Goal: Task Accomplishment & Management: Manage account settings

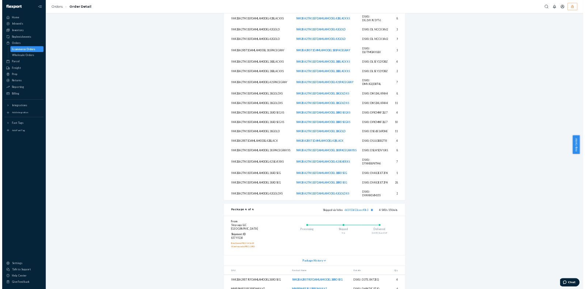
scroll to position [2255, 0]
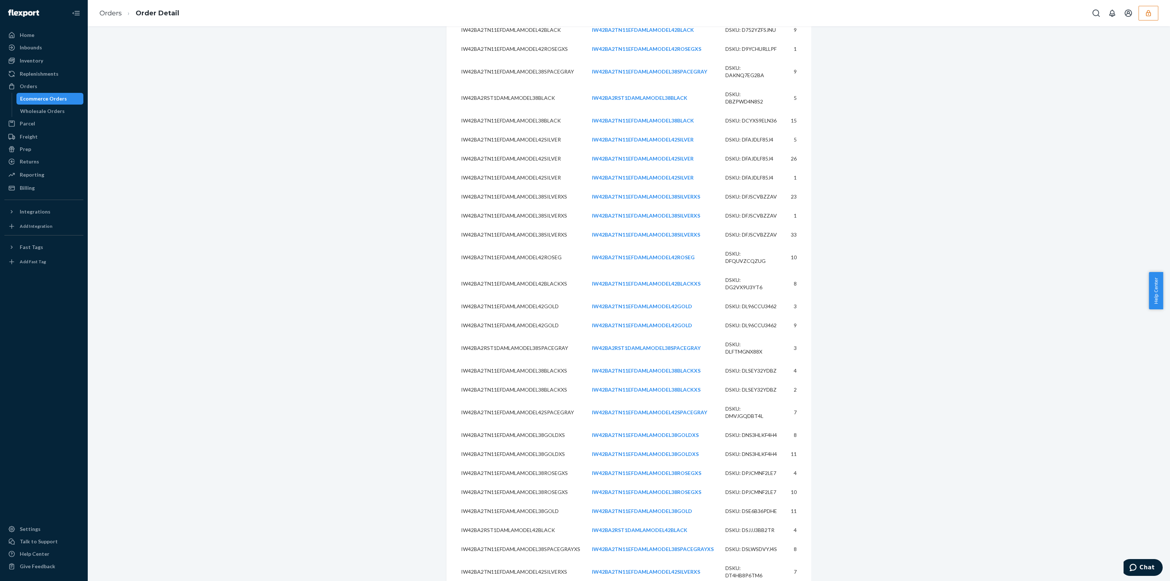
drag, startPoint x: 471, startPoint y: 374, endPoint x: 471, endPoint y: 378, distance: 4.8
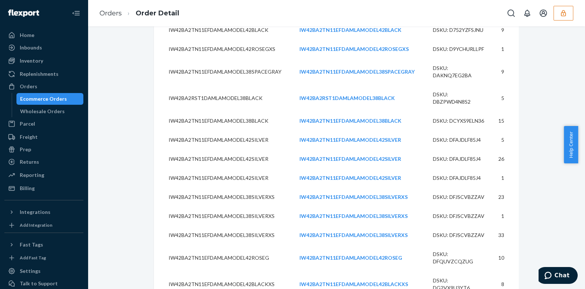
scroll to position [2502, 0]
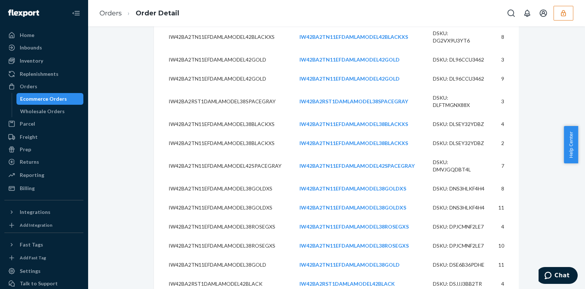
click at [565, 12] on icon "button" at bounding box center [563, 13] width 5 height 6
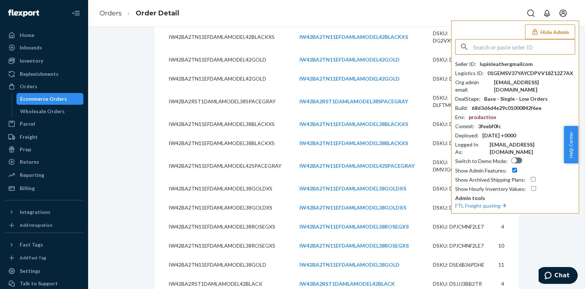
drag, startPoint x: 528, startPoint y: 42, endPoint x: 523, endPoint y: 44, distance: 5.2
click at [528, 43] on input "text" at bounding box center [524, 46] width 102 height 15
type input "farhadforeverbloomcom"
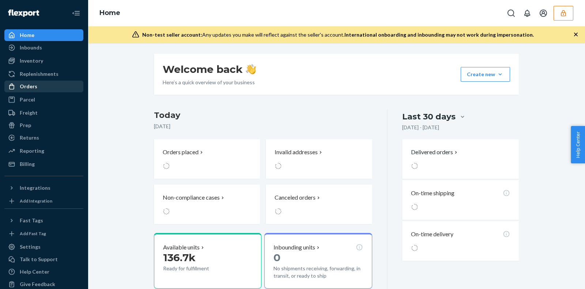
click at [53, 85] on div "Orders" at bounding box center [44, 86] width 78 height 10
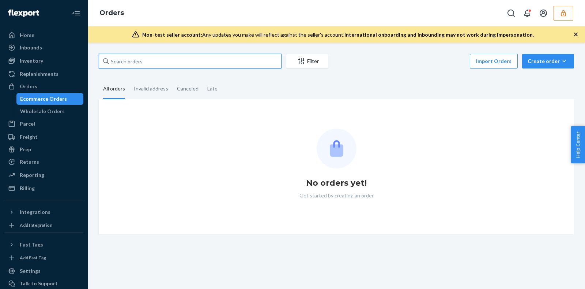
click at [207, 62] on input "text" at bounding box center [190, 61] width 183 height 15
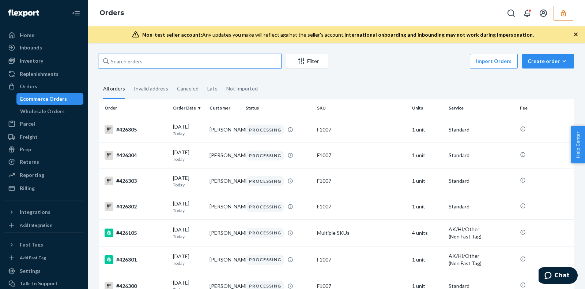
paste input "136869160"
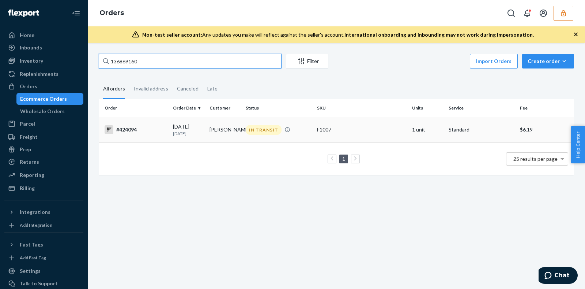
type input "136869160"
click at [344, 132] on div "F1007" at bounding box center [361, 129] width 89 height 7
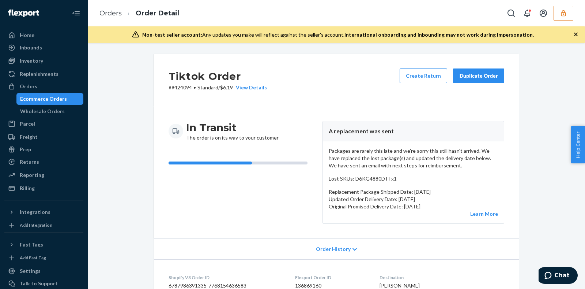
drag, startPoint x: 52, startPoint y: 99, endPoint x: 72, endPoint y: 117, distance: 27.2
click at [52, 99] on div "Ecommerce Orders" at bounding box center [43, 98] width 47 height 7
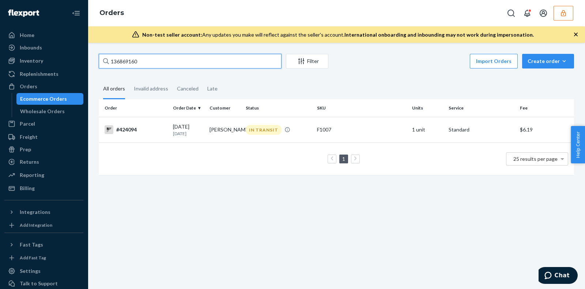
click at [146, 61] on input "136869160" at bounding box center [190, 61] width 183 height 15
click at [195, 67] on input "136869160" at bounding box center [190, 61] width 183 height 15
click at [319, 133] on div "F1007" at bounding box center [361, 129] width 89 height 7
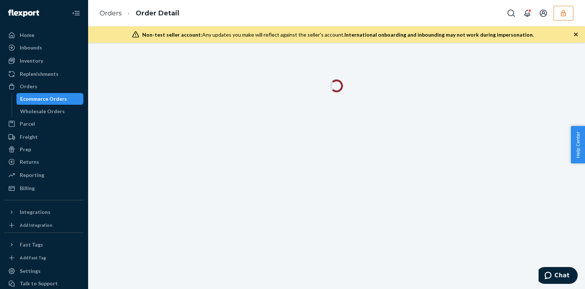
click at [578, 37] on icon "button" at bounding box center [575, 34] width 7 height 7
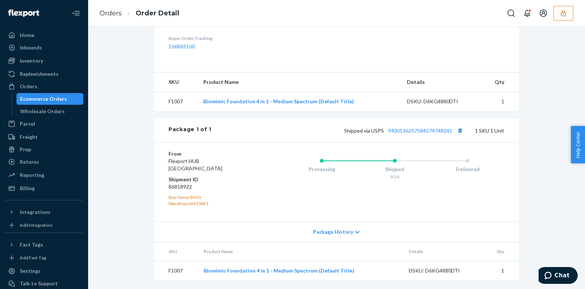
scroll to position [272, 0]
drag, startPoint x: 395, startPoint y: 169, endPoint x: 384, endPoint y: 169, distance: 11.0
click at [395, 167] on div "Shipped" at bounding box center [394, 168] width 73 height 7
drag, startPoint x: 384, startPoint y: 169, endPoint x: 403, endPoint y: 177, distance: 20.3
click at [403, 177] on div "Shipped 9/24" at bounding box center [394, 172] width 73 height 14
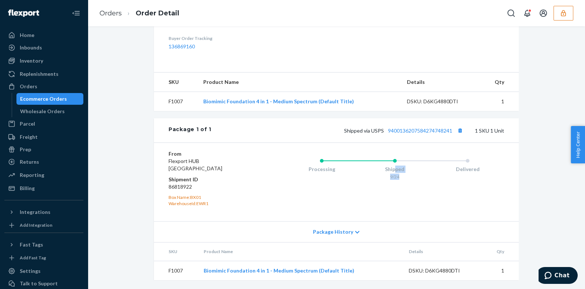
click at [399, 181] on div "Shipped 9/24" at bounding box center [394, 167] width 73 height 29
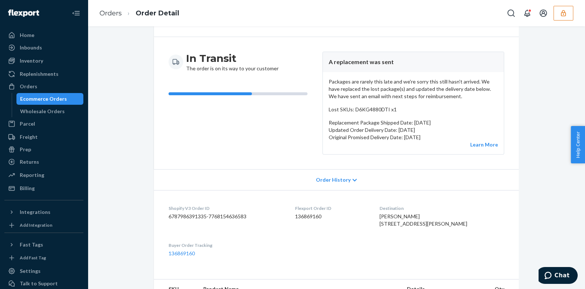
scroll to position [44, 0]
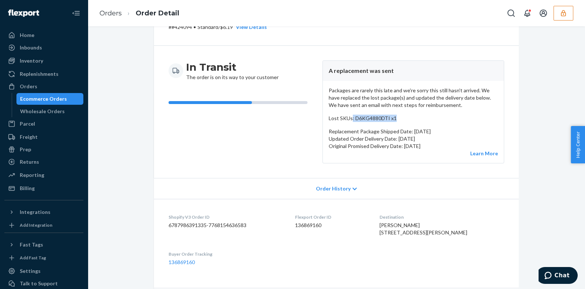
drag, startPoint x: 348, startPoint y: 116, endPoint x: 392, endPoint y: 120, distance: 43.3
click at [392, 120] on p "Lost SKUs: D6KG4880DTI x1" at bounding box center [413, 117] width 169 height 7
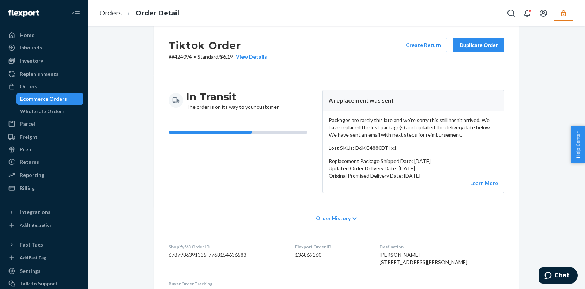
scroll to position [0, 0]
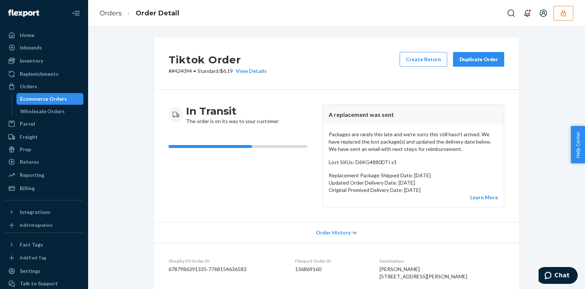
click at [375, 164] on p "Lost SKUs: D6KG4880DTI x1" at bounding box center [413, 161] width 169 height 7
click at [383, 165] on div "Packages are rarely this late and we're sorry this still hasn't arrived. We hav…" at bounding box center [413, 166] width 181 height 82
click at [226, 82] on div "Tiktok Order # #424094 • Standard / $6.19 View Details Create Return Duplicate …" at bounding box center [336, 63] width 365 height 52
click at [220, 71] on p "# #424094 • Standard / $6.19 View Details" at bounding box center [218, 70] width 98 height 7
drag, startPoint x: 231, startPoint y: 70, endPoint x: 218, endPoint y: 73, distance: 13.5
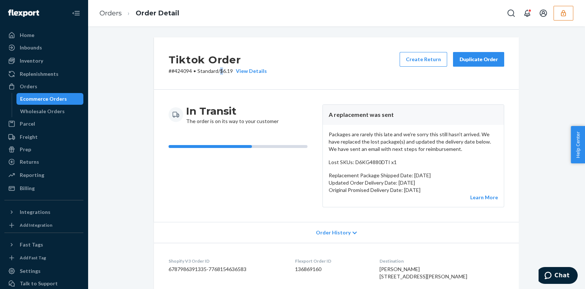
click at [218, 73] on p "# #424094 • Standard / $6.19 View Details" at bounding box center [218, 70] width 98 height 7
drag, startPoint x: 322, startPoint y: 115, endPoint x: 478, endPoint y: 118, distance: 155.4
click at [478, 118] on header "A replacement was sent" at bounding box center [413, 115] width 181 height 20
drag, startPoint x: 470, startPoint y: 119, endPoint x: 458, endPoint y: 117, distance: 11.8
click at [471, 119] on header "A replacement was sent" at bounding box center [413, 115] width 181 height 20
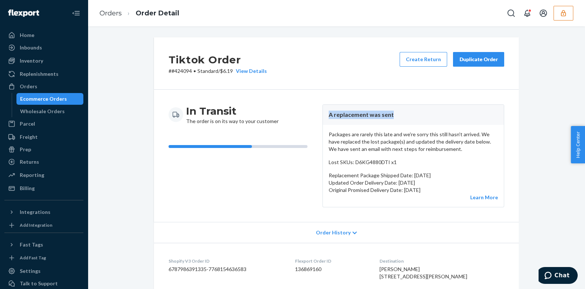
click at [329, 114] on header "A replacement was sent" at bounding box center [413, 115] width 181 height 20
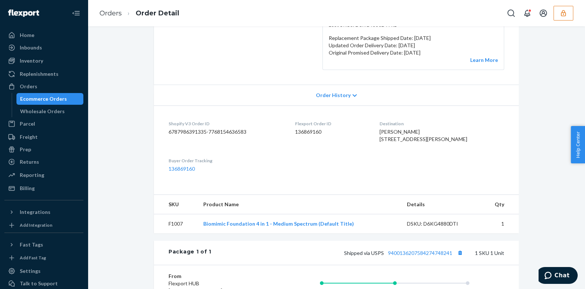
scroll to position [45, 0]
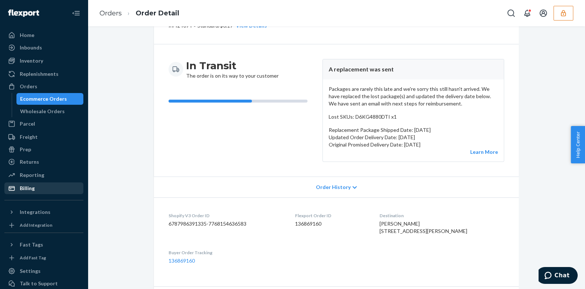
click at [50, 188] on div "Billing" at bounding box center [44, 188] width 78 height 10
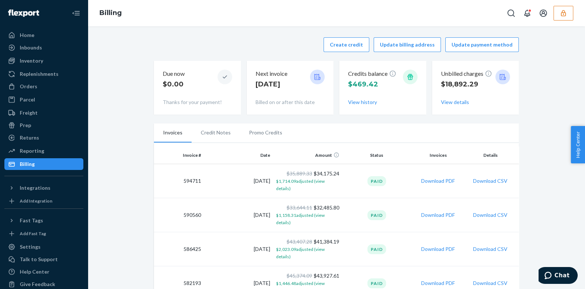
click at [40, 161] on div "Billing" at bounding box center [44, 164] width 78 height 10
click at [351, 48] on button "Create credit" at bounding box center [347, 44] width 46 height 15
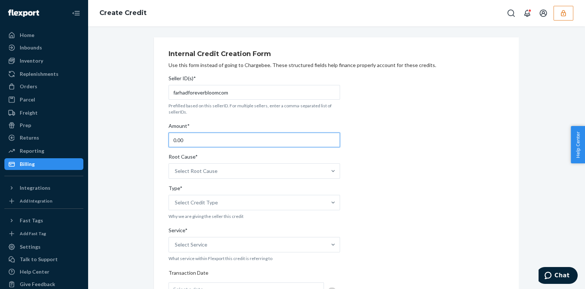
click at [270, 135] on input "0.00" at bounding box center [255, 139] width 172 height 15
type input "0"
click at [177, 140] on input "20.00" at bounding box center [255, 139] width 172 height 15
click at [225, 142] on input "20.00" at bounding box center [255, 139] width 172 height 15
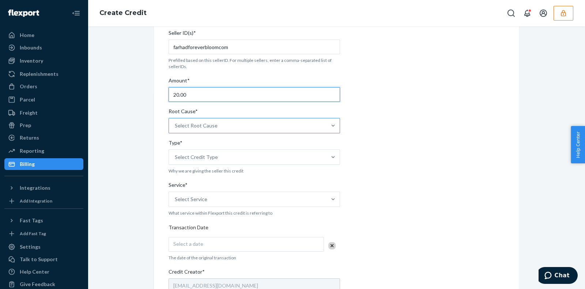
type input "20.00"
click at [230, 124] on div "Select Root Cause" at bounding box center [248, 125] width 158 height 15
click at [176, 124] on input "Root Cause* Select Root Cause" at bounding box center [175, 125] width 1 height 7
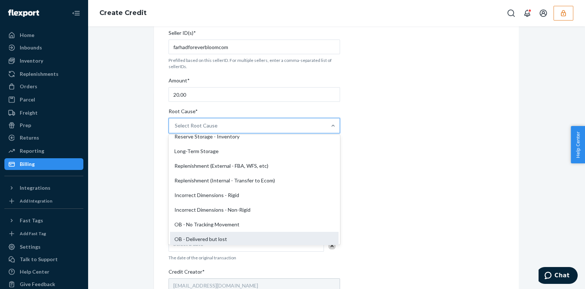
scroll to position [182, 0]
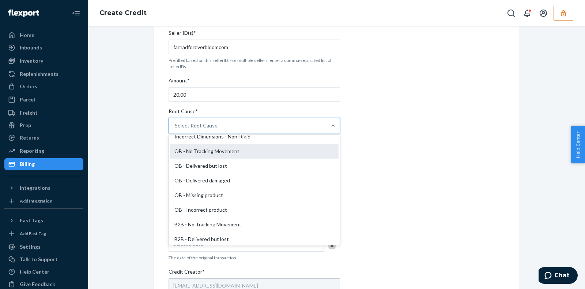
click at [217, 150] on div "OB - No Tracking Movement" at bounding box center [254, 151] width 169 height 15
click at [176, 129] on input "Root Cause* option OB - No Tracking Movement focused, 14 of 29. 29 results avai…" at bounding box center [175, 125] width 1 height 7
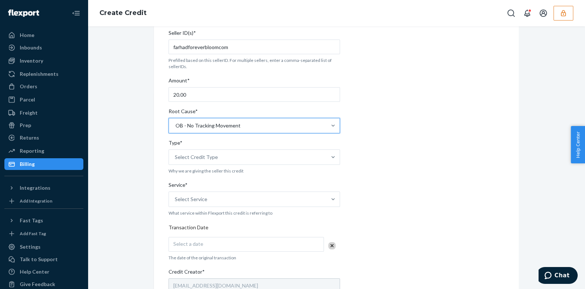
scroll to position [91, 0]
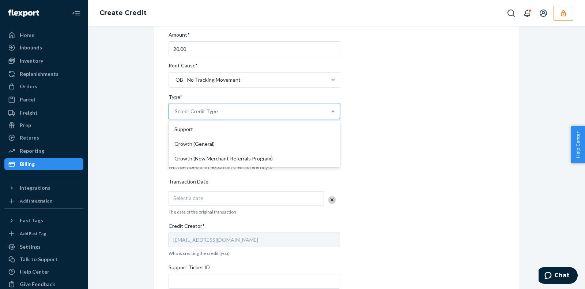
click at [243, 114] on div "Select Credit Type" at bounding box center [248, 111] width 158 height 15
click at [176, 114] on input "Type* option Support focused, 1 of 3. 3 results available. Use Up and Down to c…" at bounding box center [175, 111] width 1 height 7
click at [210, 129] on div "Support" at bounding box center [254, 129] width 169 height 15
click at [176, 115] on input "Type* option Support focused, 1 of 3. 3 results available. Use Up and Down to c…" at bounding box center [175, 111] width 1 height 7
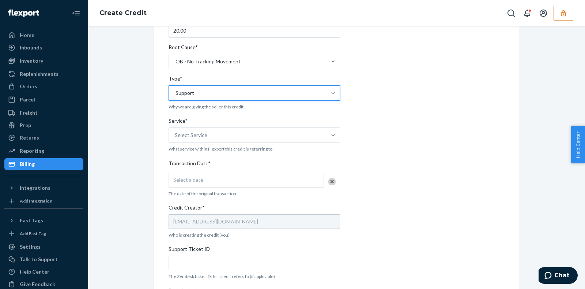
scroll to position [137, 0]
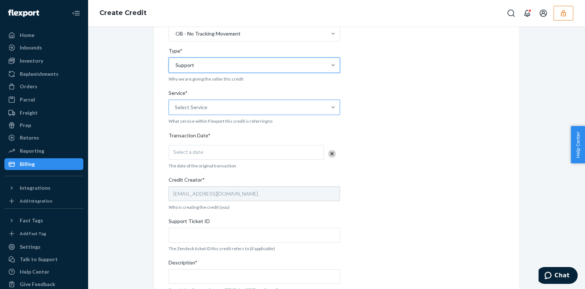
click at [261, 113] on div "Select Service" at bounding box center [248, 107] width 158 height 15
click at [176, 111] on input "Service* Select Service" at bounding box center [175, 106] width 1 height 7
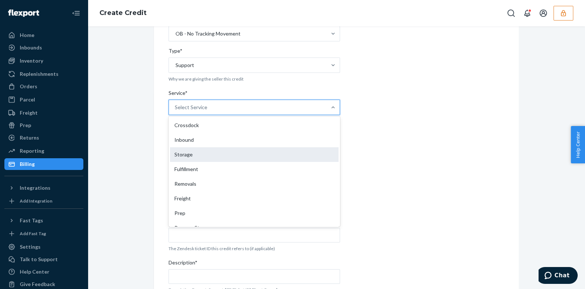
scroll to position [39, 0]
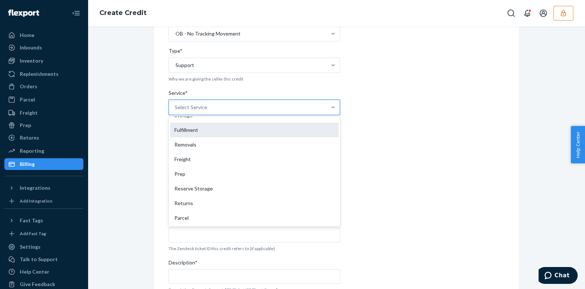
click at [210, 131] on div "Fulfillment" at bounding box center [254, 130] width 169 height 15
click at [176, 111] on input "Service* option Fulfillment focused, 4 of 10. 10 results available. Use Up and …" at bounding box center [175, 106] width 1 height 7
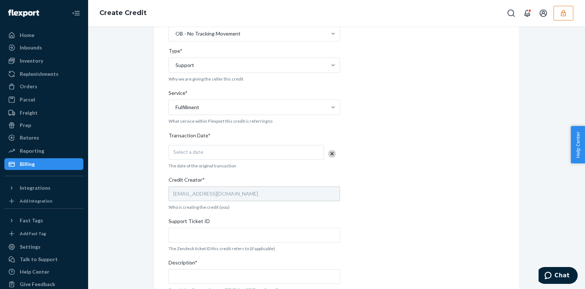
click at [210, 132] on p "Transaction Date*" at bounding box center [255, 135] width 172 height 7
click at [221, 109] on div "Fulfillment" at bounding box center [248, 107] width 158 height 15
click at [176, 109] on input "Service* Fulfillment" at bounding box center [175, 106] width 1 height 7
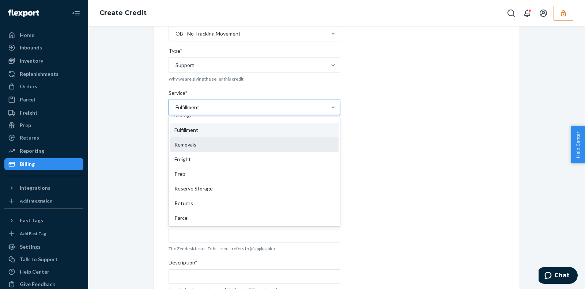
click at [186, 146] on div "Removals" at bounding box center [254, 144] width 169 height 15
click at [176, 111] on input "Service* option Fulfillment, selected. option Removals focused, 5 of 10. 10 res…" at bounding box center [175, 106] width 1 height 7
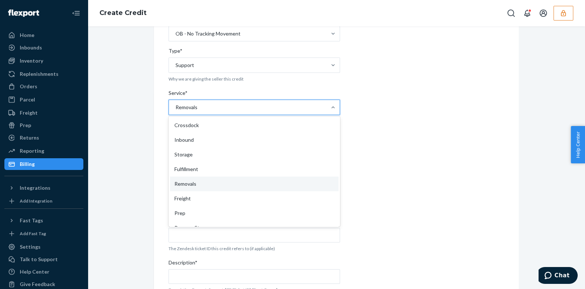
click at [206, 107] on div "Removals" at bounding box center [248, 107] width 158 height 15
click at [176, 107] on input "Service* option Removals, selected. option Removals focused, 5 of 10. 10 result…" at bounding box center [175, 106] width 1 height 7
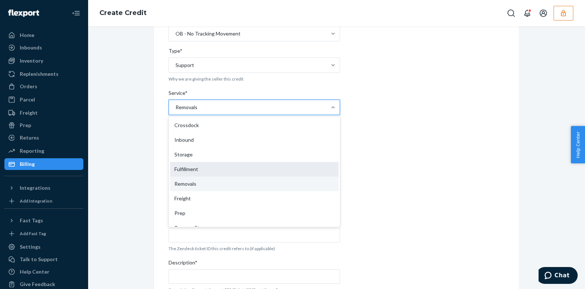
click at [212, 170] on div "Fulfillment" at bounding box center [254, 169] width 169 height 15
click at [176, 111] on input "Service* option Removals, selected. option Fulfillment focused, 4 of 10. 10 res…" at bounding box center [175, 106] width 1 height 7
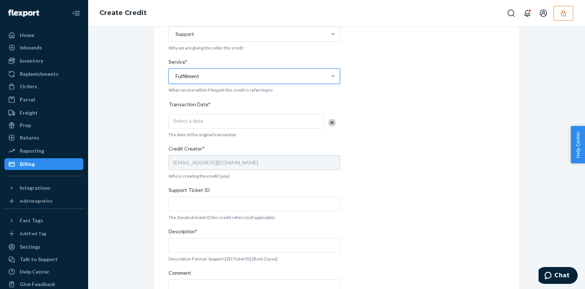
scroll to position [182, 0]
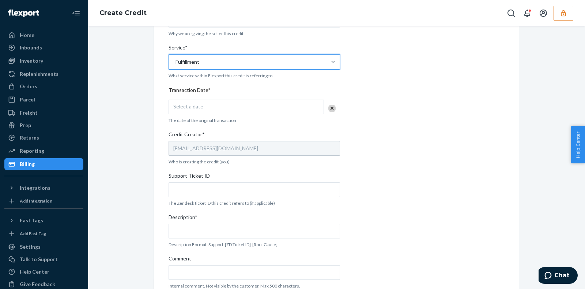
click at [244, 103] on div "Select a date" at bounding box center [246, 106] width 155 height 15
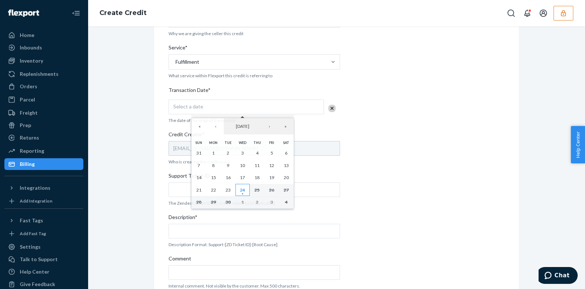
click at [247, 189] on button "24" at bounding box center [242, 190] width 15 height 12
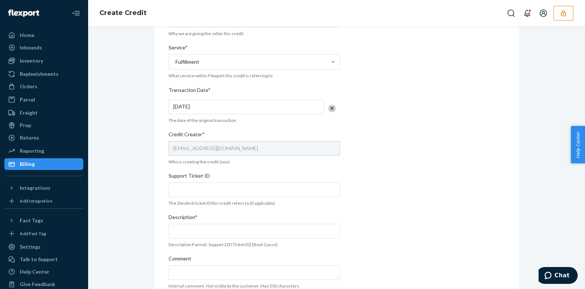
scroll to position [215, 0]
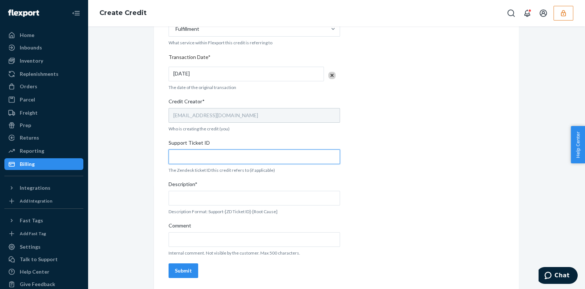
click at [209, 149] on input "Support Ticket ID" at bounding box center [255, 156] width 172 height 15
paste input "https://flexport-fulfillment.zendesk.com/agent/tickets/824696"
type input "https://flexport-fulfillment.zendesk.com/agent/tickets/824696"
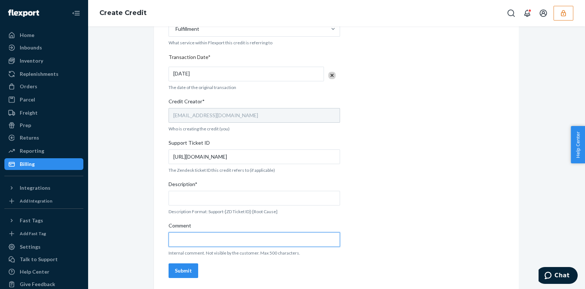
click at [228, 240] on input "Comment" at bounding box center [255, 239] width 172 height 15
paste input "https://flexport-fulfillment.zendesk.com/agent/tickets/824696"
type input "https://flexport-fulfillment.zendesk.com/agent/tickets/824696"
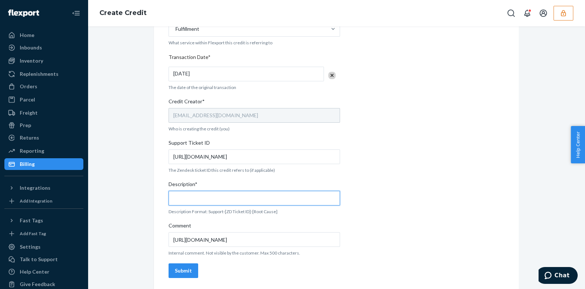
click at [249, 203] on input "Description*" at bounding box center [255, 198] width 172 height 15
type input "Support-824696- OB No Tracking Movement"
click at [181, 268] on div "Submit" at bounding box center [183, 270] width 17 height 7
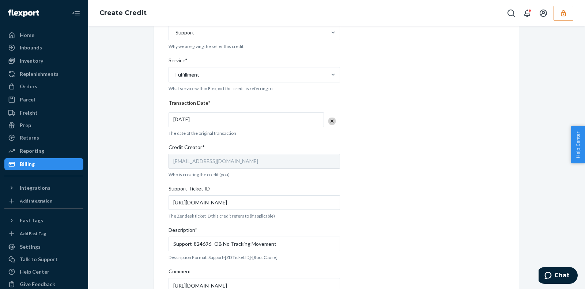
scroll to position [124, 0]
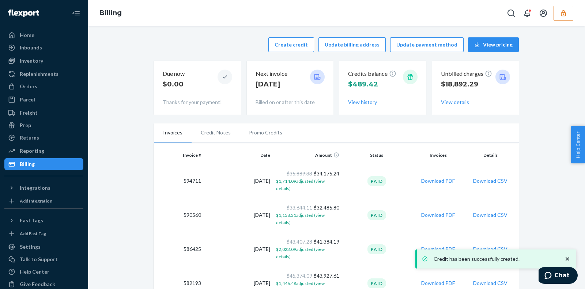
click at [271, 132] on li "Promo Credits" at bounding box center [266, 132] width 52 height 18
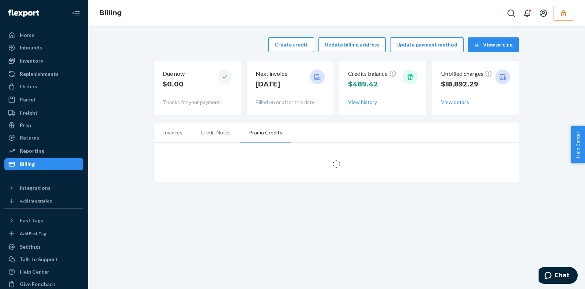
click at [257, 137] on li "Promo Credits" at bounding box center [266, 132] width 52 height 19
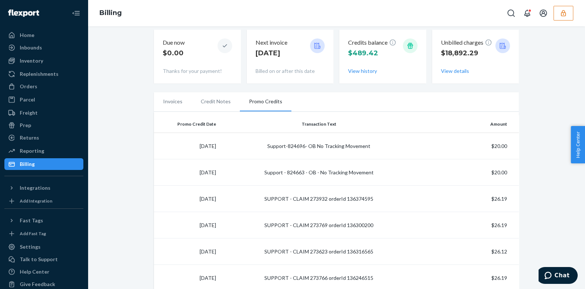
scroll to position [45, 0]
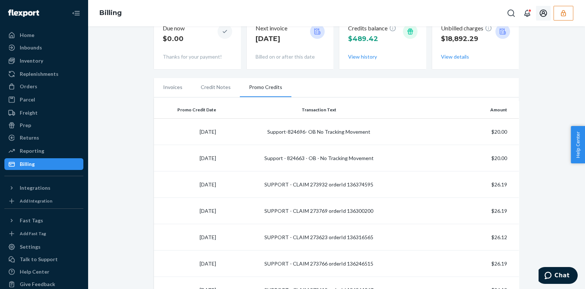
click at [559, 10] on button "button" at bounding box center [564, 13] width 20 height 15
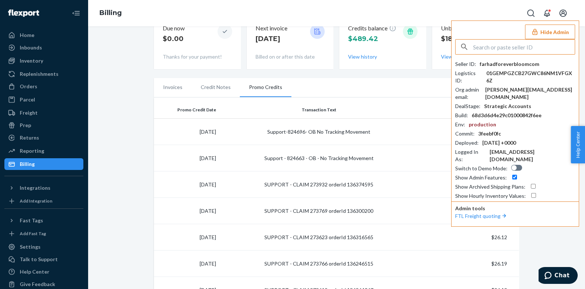
drag, startPoint x: 541, startPoint y: 44, endPoint x: 539, endPoint y: 48, distance: 4.6
click at [541, 45] on input "text" at bounding box center [524, 46] width 102 height 15
type input "samcedarbrandscom"
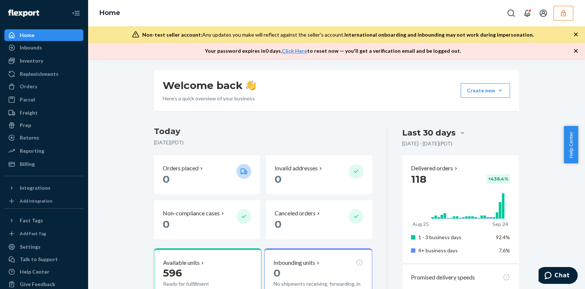
click at [574, 31] on icon "button" at bounding box center [575, 34] width 7 height 7
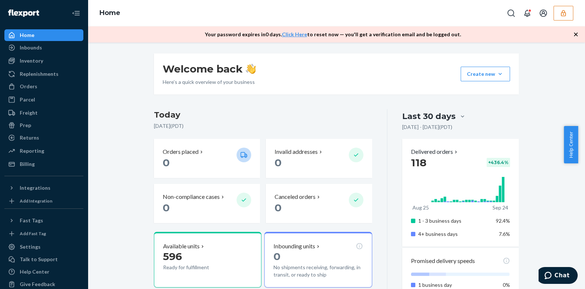
click at [574, 31] on icon "button" at bounding box center [575, 34] width 7 height 7
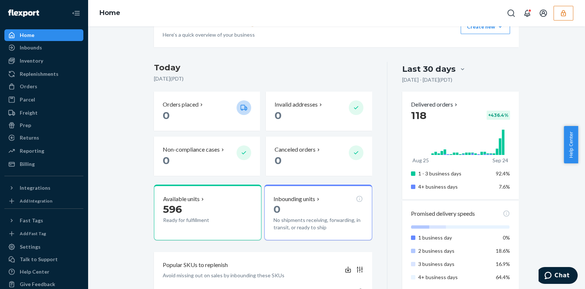
scroll to position [91, 0]
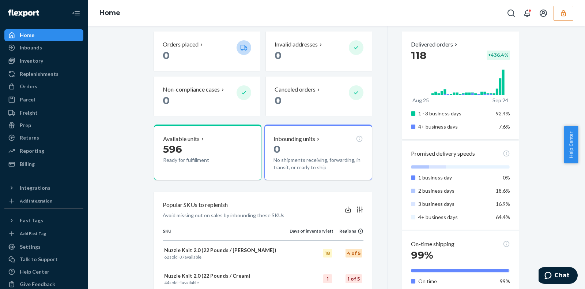
click at [564, 17] on button "button" at bounding box center [564, 13] width 20 height 15
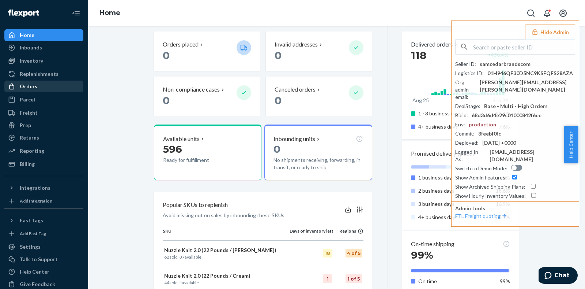
click at [29, 85] on div "Orders" at bounding box center [29, 86] width 18 height 7
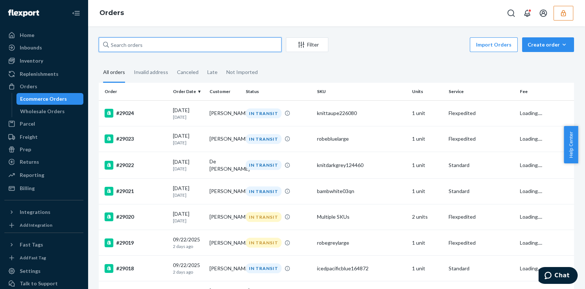
click at [151, 39] on input "text" at bounding box center [190, 44] width 183 height 15
paste input "Vnuzzie1224"
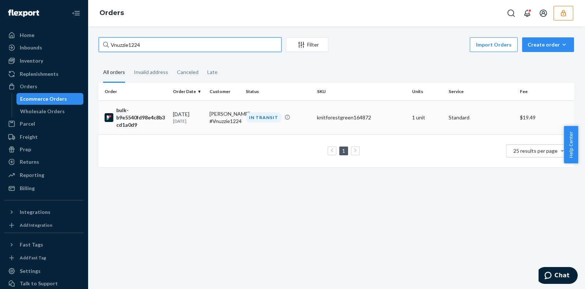
type input "Vnuzzie1224"
click at [310, 120] on td "IN TRANSIT" at bounding box center [278, 117] width 71 height 34
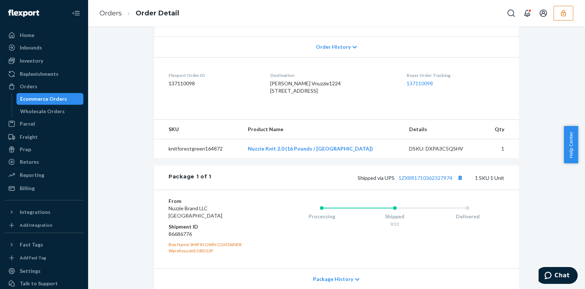
scroll to position [208, 0]
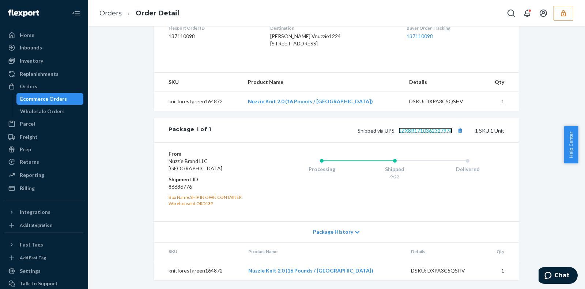
click at [423, 132] on link "1ZX8R1710362327974" at bounding box center [426, 130] width 54 height 6
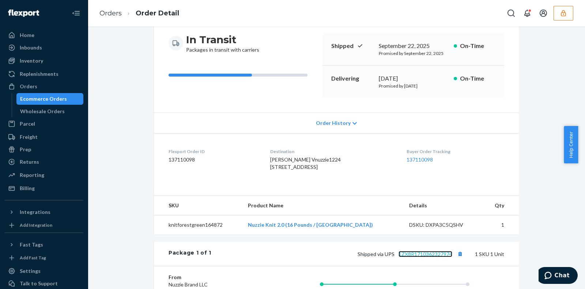
scroll to position [91, 0]
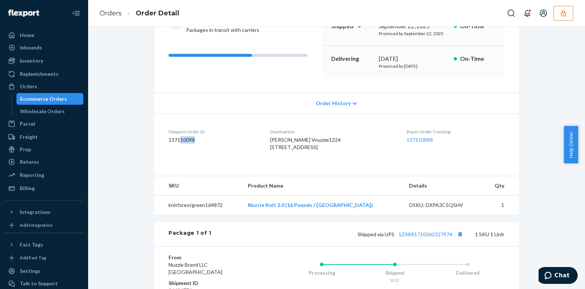
drag, startPoint x: 176, startPoint y: 138, endPoint x: 191, endPoint y: 140, distance: 15.1
click at [191, 140] on dd "137110098" at bounding box center [214, 139] width 90 height 7
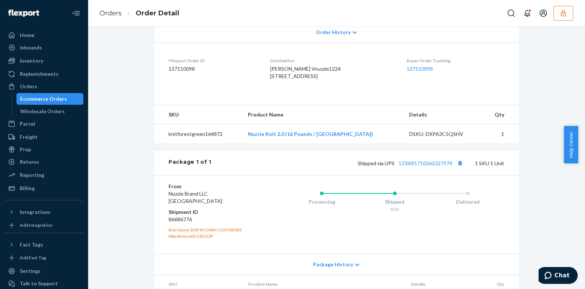
scroll to position [208, 0]
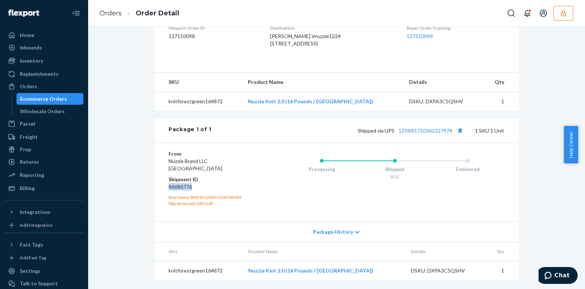
drag, startPoint x: 162, startPoint y: 186, endPoint x: 190, endPoint y: 187, distance: 27.8
click at [190, 187] on div "From Nuzzie Brand LLC DES PLAINES, IL 60018 Shipment ID 86686776 Box Name: SHIP…" at bounding box center [336, 181] width 365 height 79
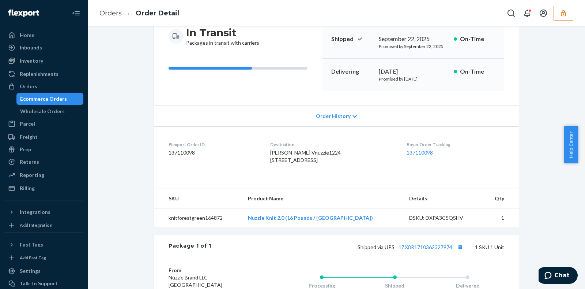
scroll to position [91, 0]
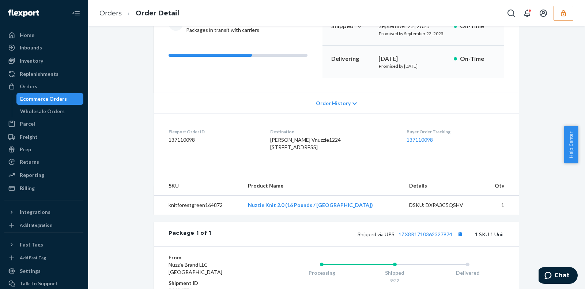
click at [191, 138] on dd "137110098" at bounding box center [214, 139] width 90 height 7
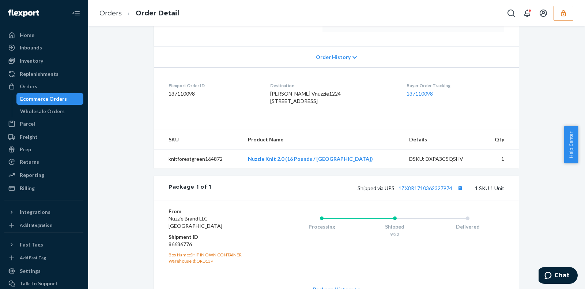
click at [191, 138] on div "Flexport Order # bulk-b9e5540fd98e4c8b3cd1a0d9 • Standard / $19.49 View Details…" at bounding box center [336, 34] width 365 height 268
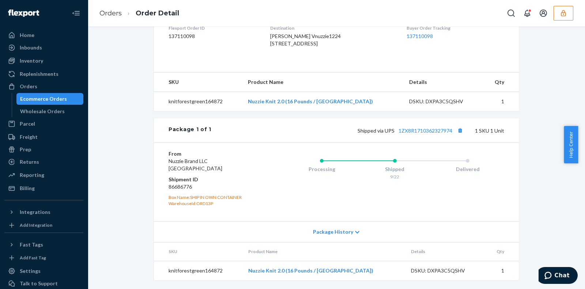
scroll to position [208, 0]
drag, startPoint x: 165, startPoint y: 186, endPoint x: 195, endPoint y: 186, distance: 30.7
click at [195, 186] on div "From Nuzzie Brand LLC DES PLAINES, IL 60018 Shipment ID 86686776 Box Name: SHIP…" at bounding box center [336, 181] width 365 height 79
click at [170, 182] on dt "Shipment ID" at bounding box center [212, 179] width 87 height 7
click at [175, 187] on dd "86686776" at bounding box center [212, 186] width 87 height 7
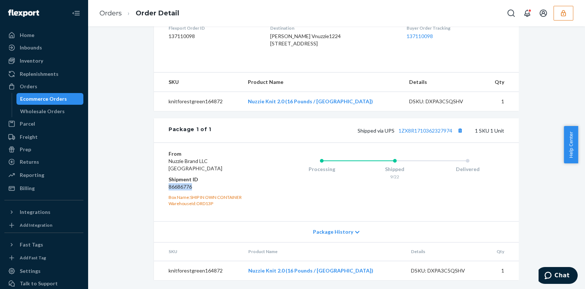
click at [175, 187] on dd "86686776" at bounding box center [212, 186] width 87 height 7
copy dd "86686776"
click at [173, 187] on dd "86686776" at bounding box center [212, 186] width 87 height 7
click at [45, 88] on div "Orders" at bounding box center [44, 86] width 78 height 10
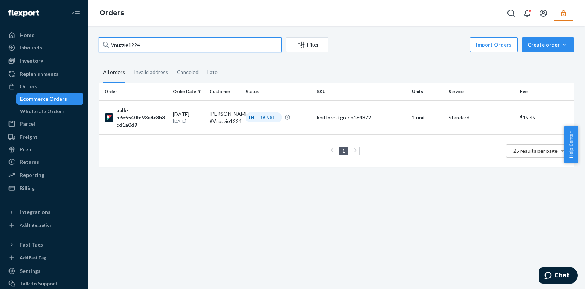
drag, startPoint x: 241, startPoint y: 50, endPoint x: 89, endPoint y: 61, distance: 152.9
click at [90, 61] on div "Vnuzzie1224 Filter Import Orders Create order Ecommerce order Removal order All…" at bounding box center [336, 157] width 497 height 262
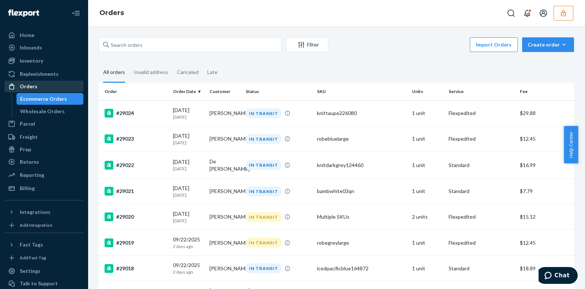
drag, startPoint x: 45, startPoint y: 95, endPoint x: 41, endPoint y: 89, distance: 6.7
click at [46, 94] on div "Orders Ecommerce Orders Wholesale Orders" at bounding box center [43, 98] width 79 height 37
click at [45, 100] on div "Ecommerce Orders" at bounding box center [43, 98] width 47 height 7
click at [545, 45] on div "Create order" at bounding box center [548, 44] width 41 height 7
click at [546, 79] on span "Removal order" at bounding box center [552, 77] width 45 height 5
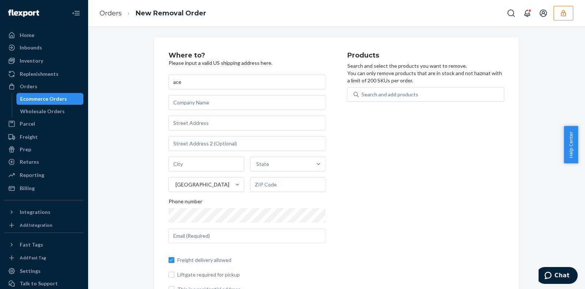
type input "ace"
click at [225, 77] on input "ace" at bounding box center [247, 82] width 157 height 15
click at [208, 129] on input "text" at bounding box center [247, 123] width 157 height 15
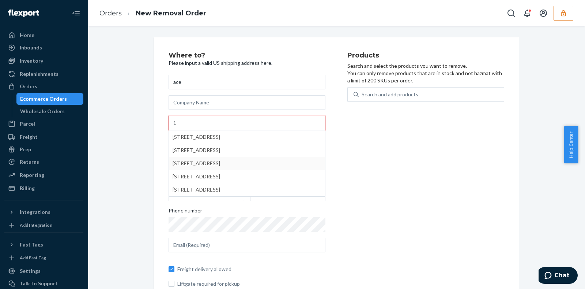
type input "1"
drag, startPoint x: 264, startPoint y: 168, endPoint x: 265, endPoint y: 163, distance: 4.4
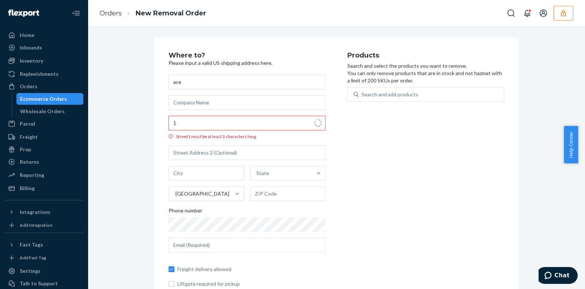
type input "Ontario"
type input "91761"
type input "1000 S Cucamonga Ave"
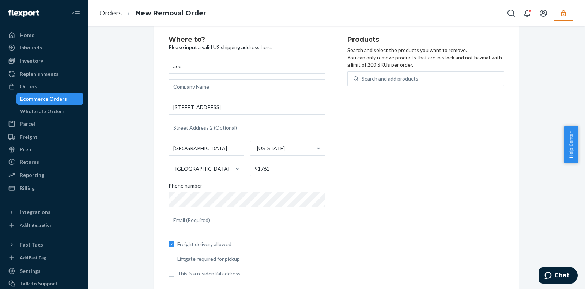
scroll to position [24, 0]
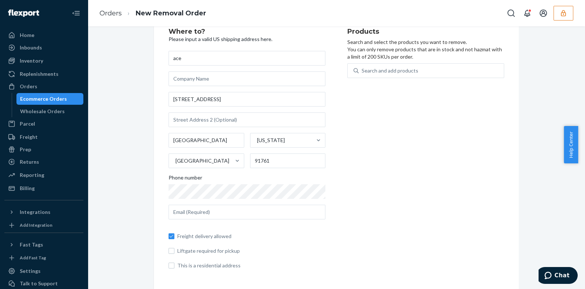
click at [223, 89] on div "ace 1000 S Cucamonga Ave Ontario California United States 91761 Phone number Fr…" at bounding box center [247, 160] width 157 height 218
click at [230, 95] on input "1000 S Cucamonga Ave" at bounding box center [247, 99] width 157 height 15
click at [245, 130] on div "ace 1000 S Cucamonga Ave Ontario California United States 91761 Phone number Fr…" at bounding box center [247, 160] width 157 height 218
click at [251, 211] on input "text" at bounding box center [247, 211] width 157 height 15
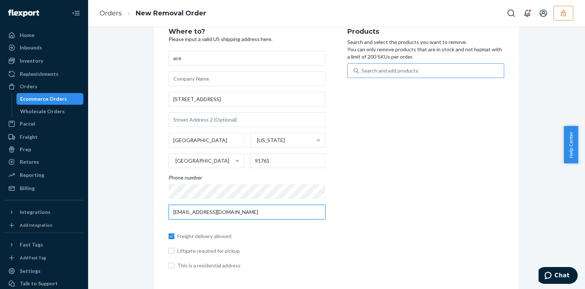
type input "hotdogman710@gmail.com"
click at [393, 74] on div "Search and add products" at bounding box center [431, 70] width 145 height 13
click at [362, 74] on input "Search and add products" at bounding box center [362, 70] width 1 height 7
type input "a"
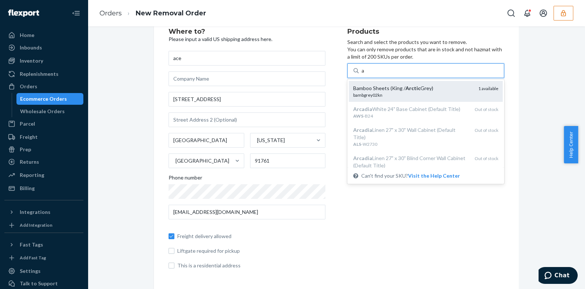
click at [414, 85] on em "Arctic" at bounding box center [413, 88] width 15 height 6
click at [365, 74] on input "a" at bounding box center [363, 70] width 3 height 7
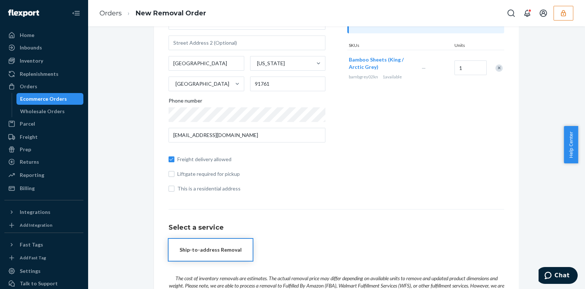
scroll to position [115, 0]
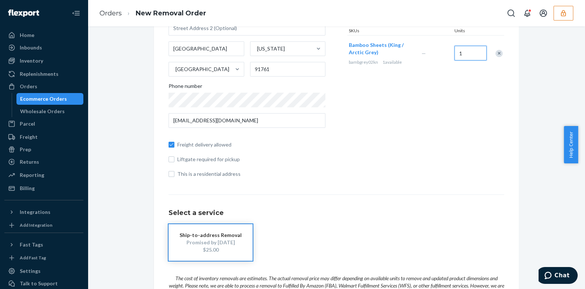
click at [462, 52] on input "1" at bounding box center [471, 53] width 32 height 15
click at [466, 51] on input "1" at bounding box center [471, 53] width 32 height 15
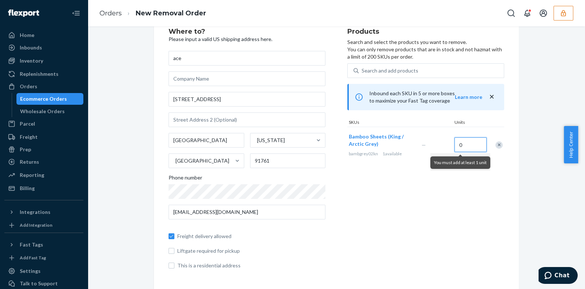
type input "1"
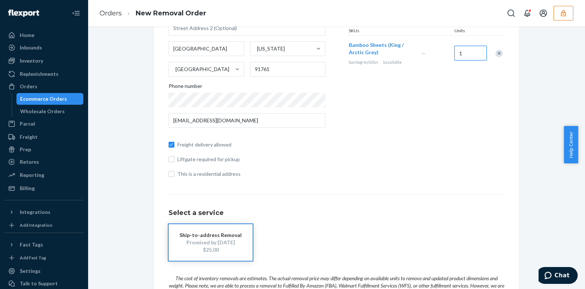
click at [472, 49] on input "1" at bounding box center [471, 53] width 32 height 15
click at [559, 17] on button "button" at bounding box center [564, 13] width 20 height 15
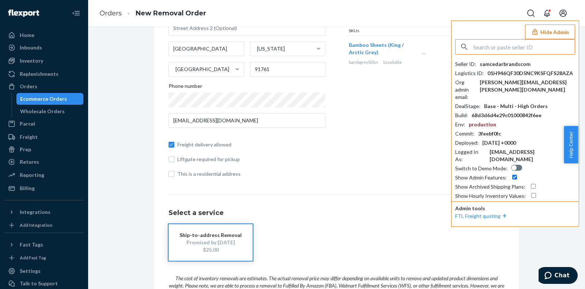
click at [527, 44] on input "text" at bounding box center [524, 46] width 102 height 15
type input "jimgreeneverlanecom"
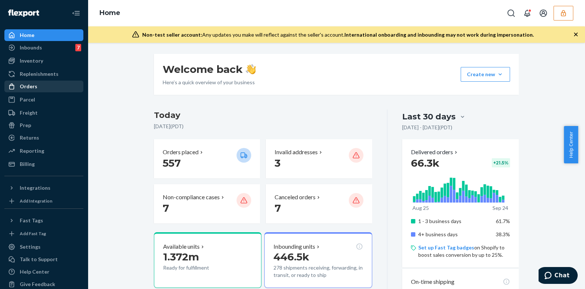
drag, startPoint x: 52, startPoint y: 84, endPoint x: 51, endPoint y: 90, distance: 5.7
click at [52, 85] on div "Orders" at bounding box center [44, 86] width 78 height 10
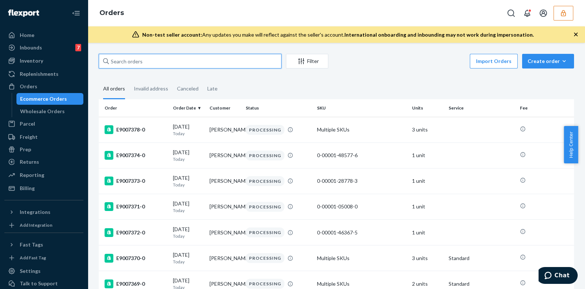
click at [122, 63] on input "text" at bounding box center [190, 61] width 183 height 15
paste input "136987473"
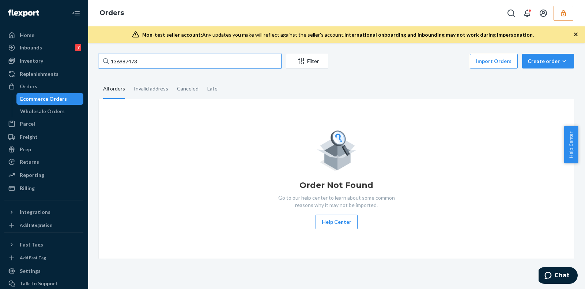
click at [185, 58] on input "136987473" at bounding box center [190, 61] width 183 height 15
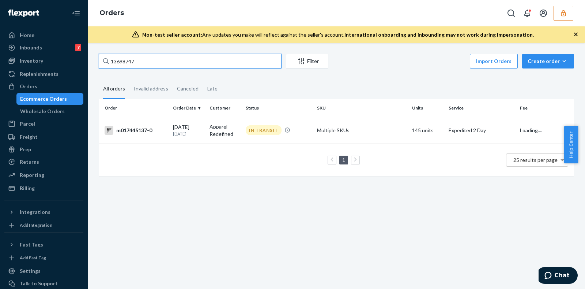
type input "136987473"
click at [314, 132] on td "Multiple SKUs" at bounding box center [361, 130] width 95 height 27
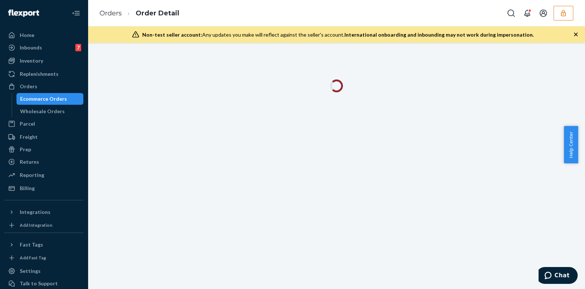
click at [578, 38] on button "button" at bounding box center [575, 35] width 7 height 8
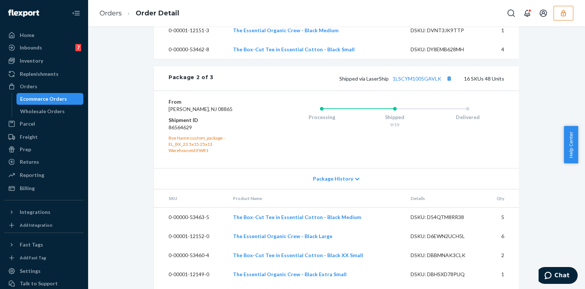
scroll to position [868, 0]
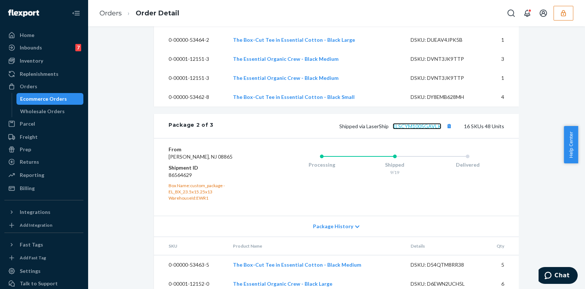
click at [412, 129] on link "1LSCYM1005GAVLK" at bounding box center [417, 126] width 49 height 6
click at [567, 16] on button "button" at bounding box center [564, 13] width 20 height 15
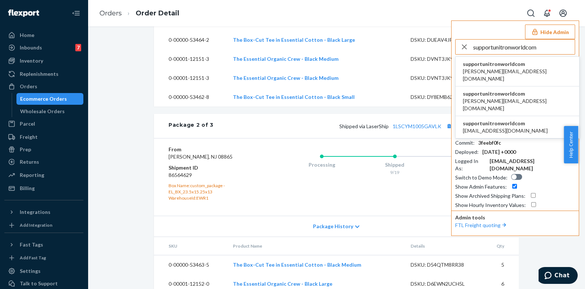
type input "supportunitronworldcom"
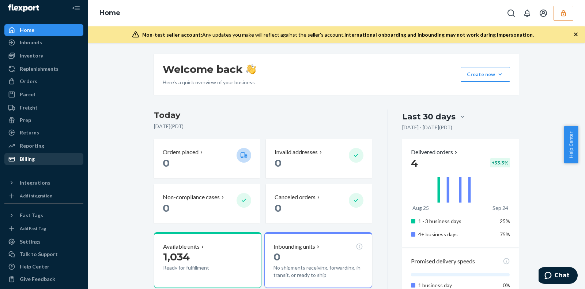
scroll to position [9, 0]
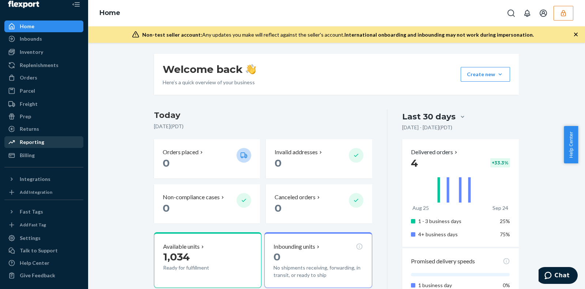
click at [40, 146] on div "Reporting" at bounding box center [44, 142] width 78 height 10
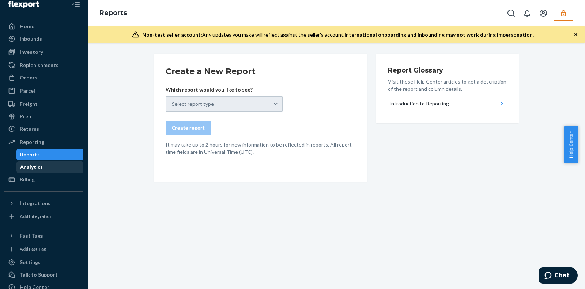
click at [49, 163] on div "Analytics" at bounding box center [50, 167] width 66 height 10
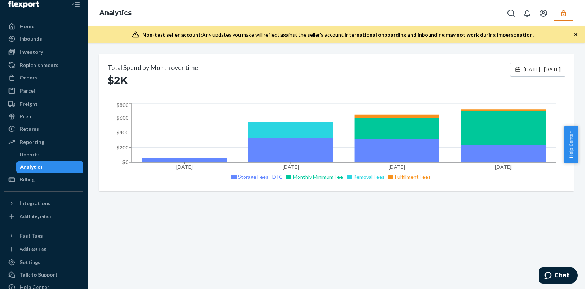
click at [563, 20] on button "button" at bounding box center [564, 13] width 20 height 15
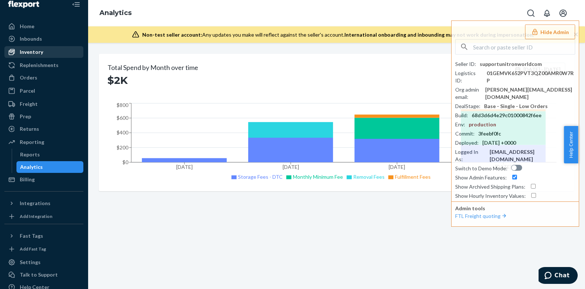
click at [48, 50] on div "Inventory" at bounding box center [44, 52] width 78 height 10
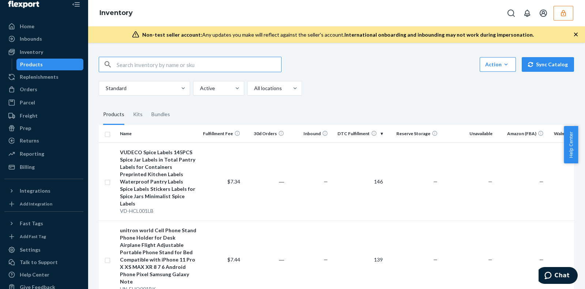
drag, startPoint x: 139, startPoint y: 56, endPoint x: 142, endPoint y: 59, distance: 4.0
click at [150, 65] on input "text" at bounding box center [199, 64] width 165 height 15
paste input "VD-HCL001LB"
type input "VD-HCL001LB"
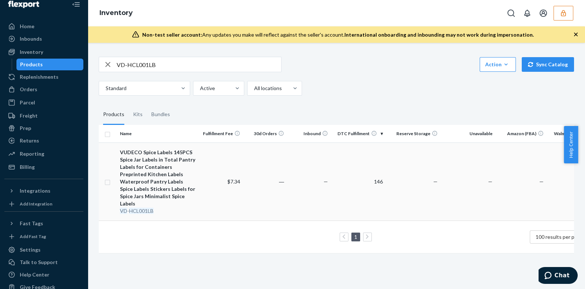
click at [360, 177] on td "146" at bounding box center [358, 181] width 55 height 78
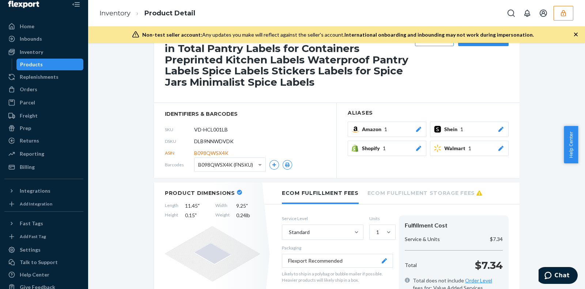
scroll to position [45, 0]
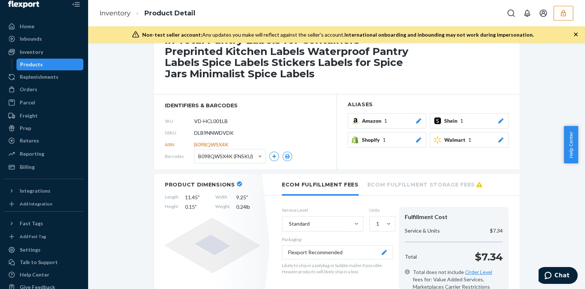
click at [213, 132] on span "DLB9NNWDVDK" at bounding box center [213, 132] width 39 height 7
click at [214, 132] on span "DLB9NNWDVDK" at bounding box center [213, 132] width 39 height 7
copy span "DLB9NNWDVDK"
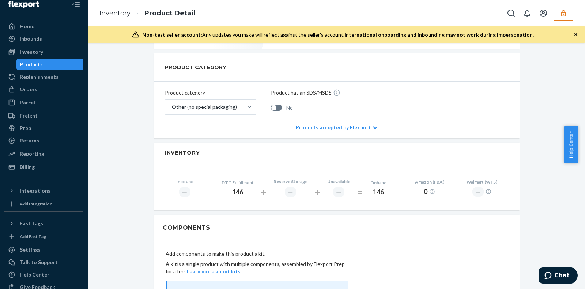
scroll to position [365, 0]
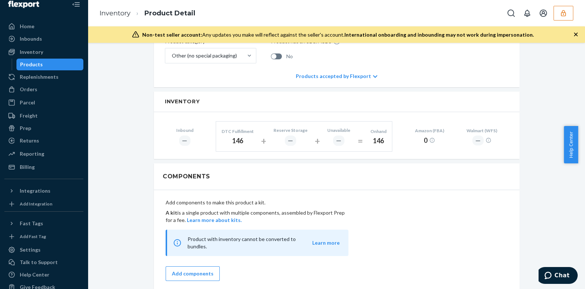
click at [59, 68] on div "Products" at bounding box center [50, 64] width 66 height 10
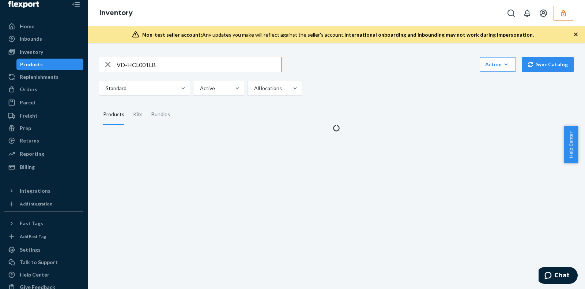
drag, startPoint x: 186, startPoint y: 67, endPoint x: 0, endPoint y: 68, distance: 186.5
click at [18, 67] on div "Home Inbounds Shipping Plans Problems Inventory Products Replenishments Orders …" at bounding box center [292, 144] width 585 height 289
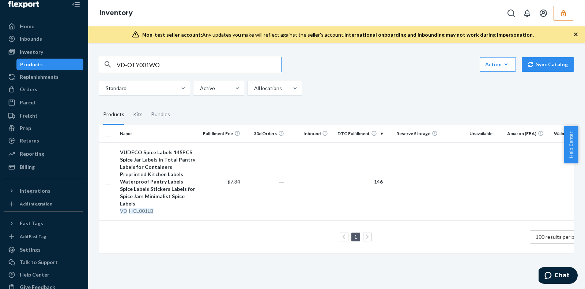
type input "VD-OTY001WO"
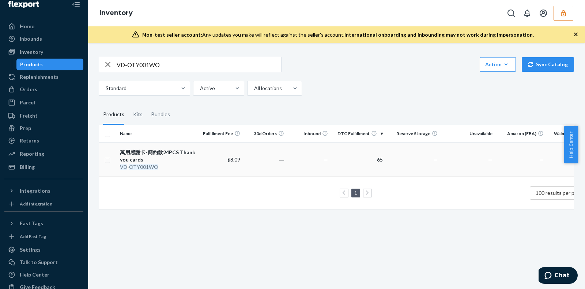
click at [415, 163] on td "—" at bounding box center [413, 159] width 55 height 34
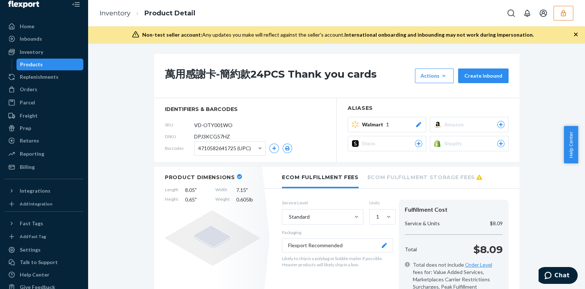
click at [208, 138] on span "DPJ3KCG57HZ" at bounding box center [212, 136] width 36 height 7
copy span "DPJ3KCG57HZ"
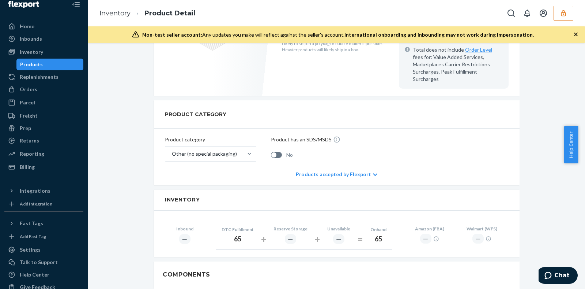
scroll to position [274, 0]
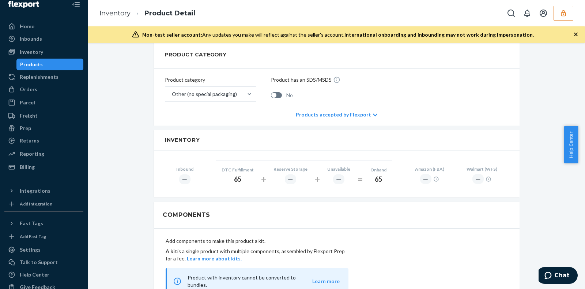
click at [55, 65] on div "Products" at bounding box center [50, 64] width 66 height 10
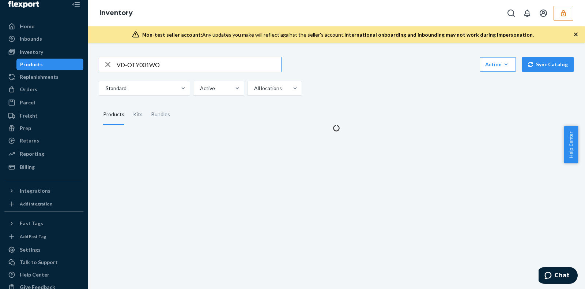
click at [205, 67] on input "VD-OTY001WO" at bounding box center [199, 64] width 165 height 15
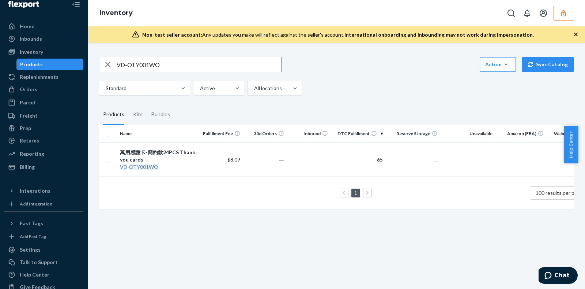
click at [205, 67] on input "VD-OTY001WO" at bounding box center [199, 64] width 165 height 15
type input "VD-OTY001F"
click at [359, 142] on td "51" at bounding box center [358, 159] width 55 height 34
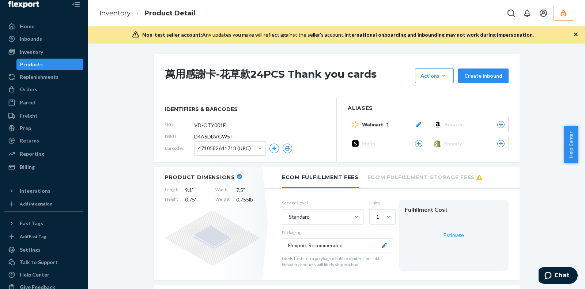
click at [578, 34] on div "Non-test seller account: Any updates you make will reflect against the seller's…" at bounding box center [336, 34] width 497 height 16
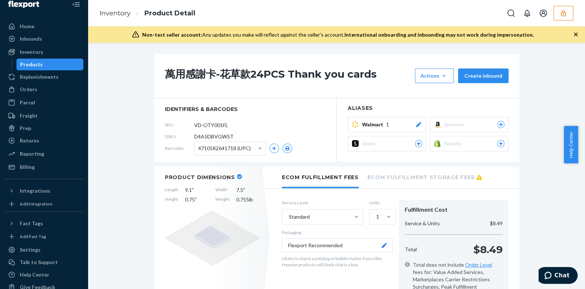
click at [577, 35] on icon "button" at bounding box center [575, 34] width 7 height 7
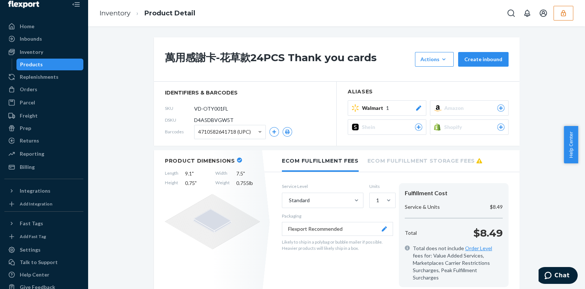
click at [216, 118] on span "D4A5DBVGW5T" at bounding box center [213, 119] width 39 height 7
click at [217, 118] on span "D4A5DBVGW5T" at bounding box center [213, 119] width 39 height 7
copy span "D4A5DBVGW5T"
click at [53, 65] on div "Products" at bounding box center [50, 64] width 66 height 10
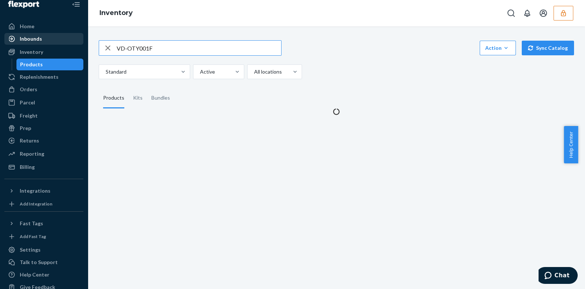
drag, startPoint x: 166, startPoint y: 48, endPoint x: 21, endPoint y: 41, distance: 145.0
click at [22, 46] on div "Home Inbounds Shipping Plans Problems Inventory Products Replenishments Orders …" at bounding box center [292, 144] width 585 height 289
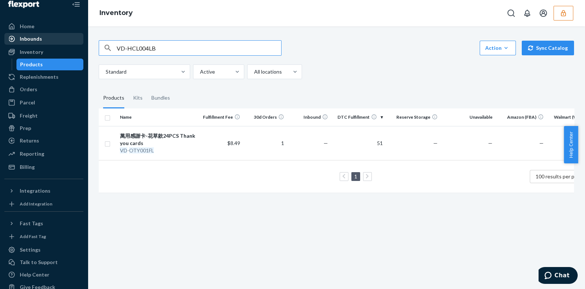
type input "VD-HCL004LB"
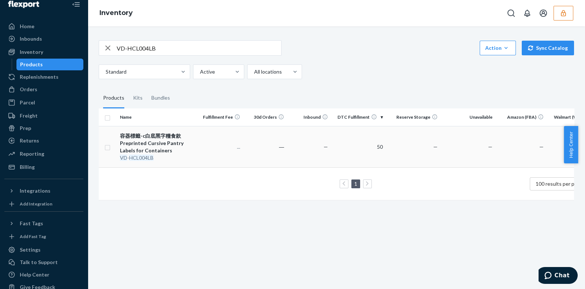
click at [338, 138] on td "50" at bounding box center [358, 146] width 55 height 41
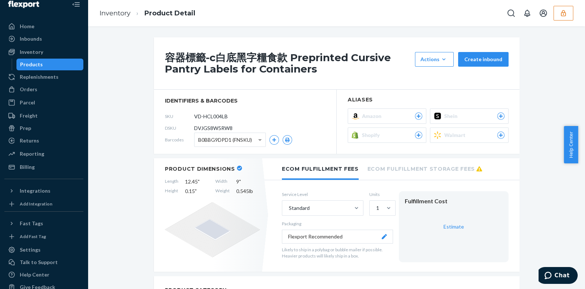
click at [210, 127] on span "DVJGS8W5RW8" at bounding box center [213, 127] width 38 height 7
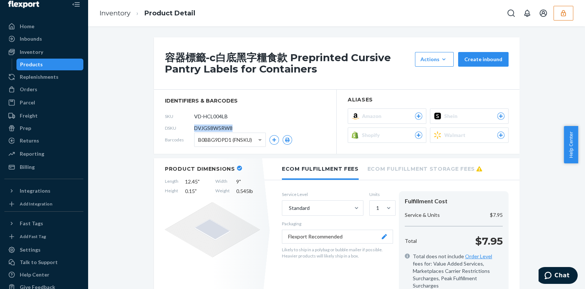
copy span "DVJGS8W5RW8"
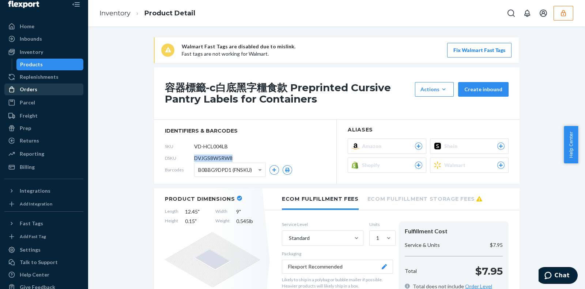
click at [40, 88] on div "Orders" at bounding box center [44, 89] width 78 height 10
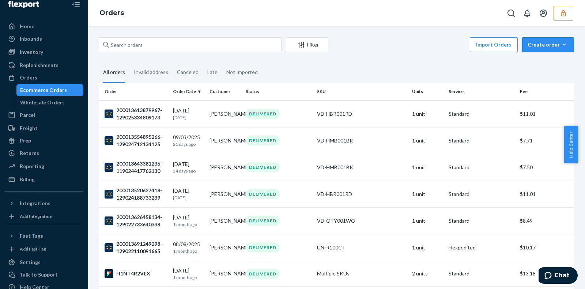
click at [535, 45] on div "Create order" at bounding box center [548, 44] width 41 height 7
click at [541, 78] on span "Removal order" at bounding box center [552, 77] width 45 height 5
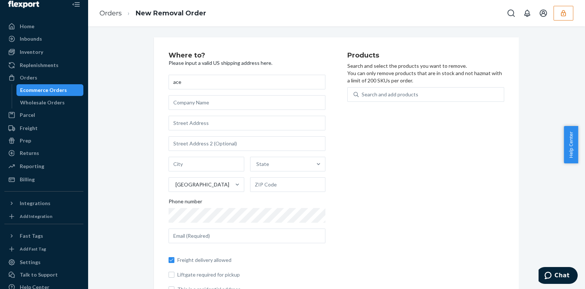
type input "ace"
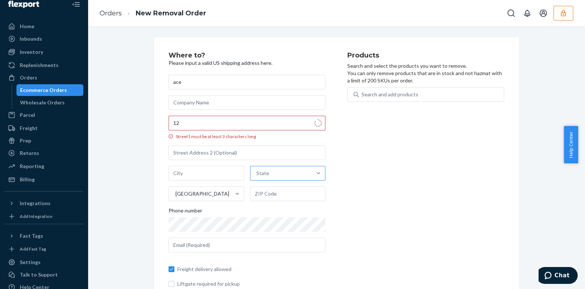
type input "12155 6th St"
type input "Rancho Cucamonga"
type input "91730"
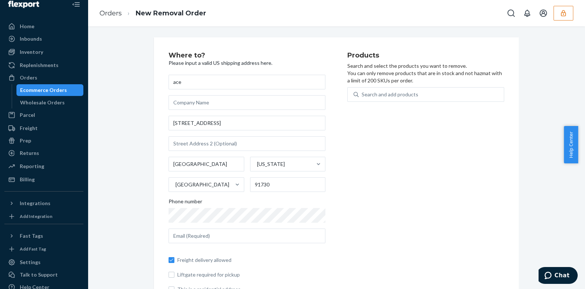
scroll to position [24, 0]
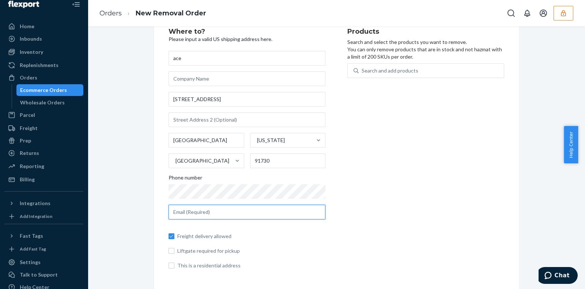
click at [245, 211] on input "text" at bounding box center [247, 211] width 157 height 15
type input "hotdogman710@gmail.com"
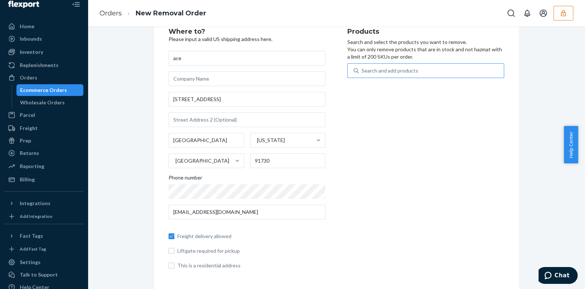
click at [386, 67] on div "Search and add products" at bounding box center [390, 70] width 57 height 7
click at [362, 67] on input "Search and add products" at bounding box center [362, 70] width 1 height 7
paste input "DLB9NNWDVDK"
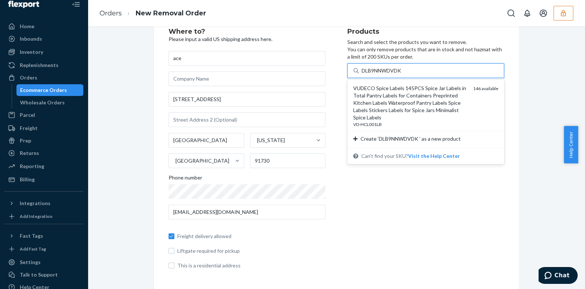
type input "DLB9NNWDVDK"
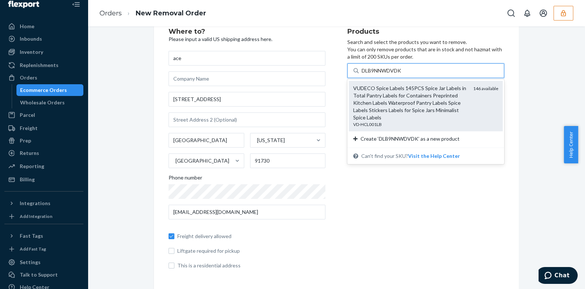
click at [432, 104] on div "VUDECO Spice Labels 145PCS Spice Jar Labels in Total Pantry Labels for Containe…" at bounding box center [410, 102] width 114 height 37
click at [403, 74] on input "DLB9NNWDVDK" at bounding box center [382, 70] width 41 height 7
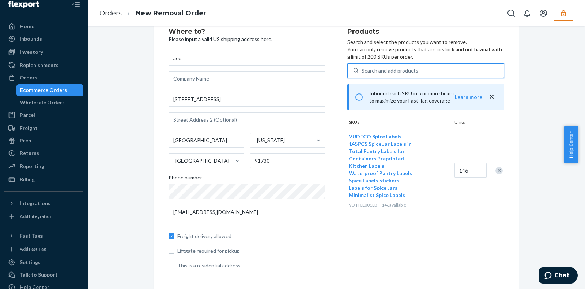
paste input "DPJ3KCG57HZ"
type input "DPJ3KCG57HZ"
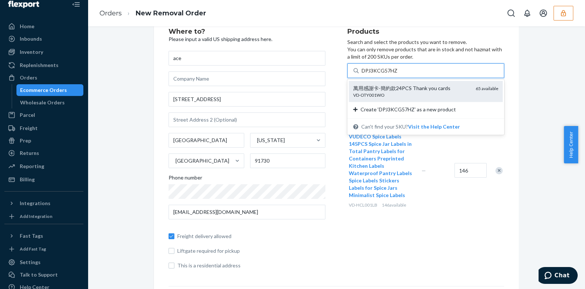
click at [441, 87] on div "萬用感謝卡-簡約款24PCS Thank you cards" at bounding box center [411, 87] width 117 height 7
click at [398, 74] on input "DPJ3KCG57HZ" at bounding box center [380, 70] width 36 height 7
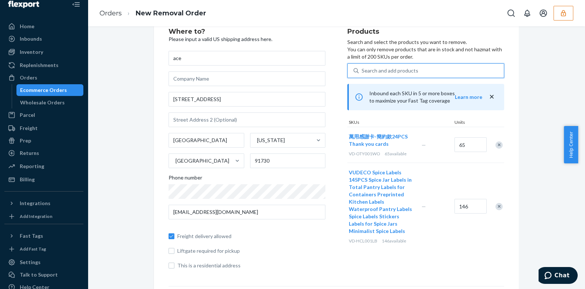
click at [385, 71] on div "Search and add products" at bounding box center [390, 70] width 57 height 7
click at [362, 71] on input "0 results available. Select is focused ,type to refine list, press Down to open…" at bounding box center [362, 70] width 1 height 7
paste input "D4A5DBVGW5T"
type input "D4A5DBVGW5T"
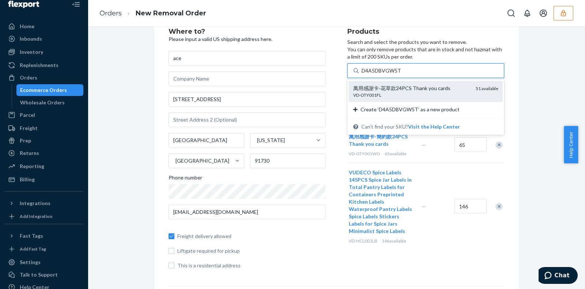
click at [404, 97] on div "VD-OTY001FL" at bounding box center [411, 95] width 117 height 6
click at [401, 74] on input "D4A5DBVGW5T" at bounding box center [381, 70] width 39 height 7
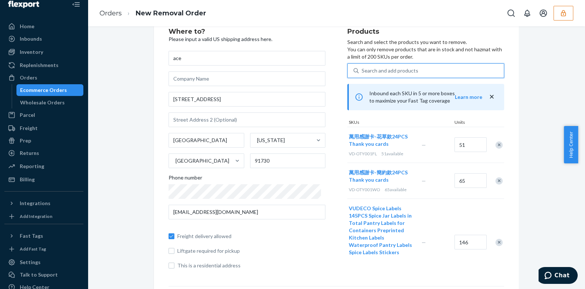
click at [444, 74] on div "Search and add products" at bounding box center [431, 70] width 145 height 13
click at [362, 74] on input "0 results available. Use Up and Down to choose options, press Enter to select t…" at bounding box center [362, 70] width 1 height 7
paste input "DVJGS8W5RW8"
type input "DVJGS8W5RW8"
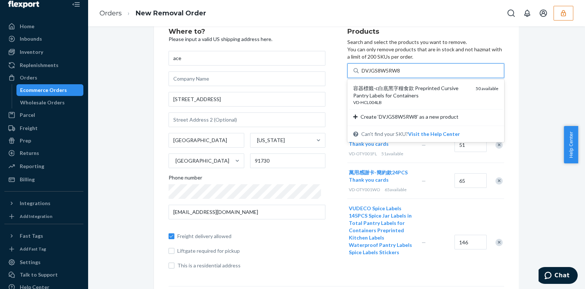
click at [399, 87] on div "容器標籤-c白底黑字糧食款 Preprinted Cursive Pantry Labels for Containers" at bounding box center [411, 91] width 117 height 15
click at [399, 74] on input "DVJGS8W5RW8" at bounding box center [381, 70] width 39 height 7
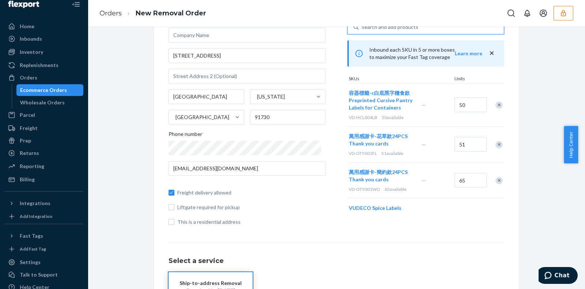
scroll to position [115, 0]
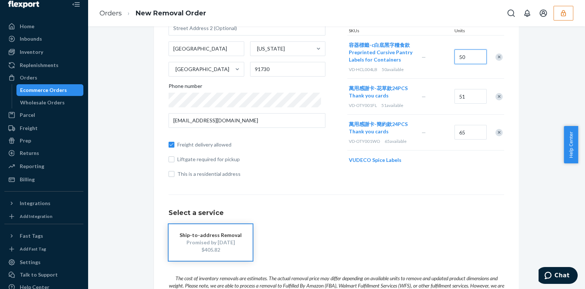
click at [468, 54] on input "50" at bounding box center [471, 56] width 32 height 15
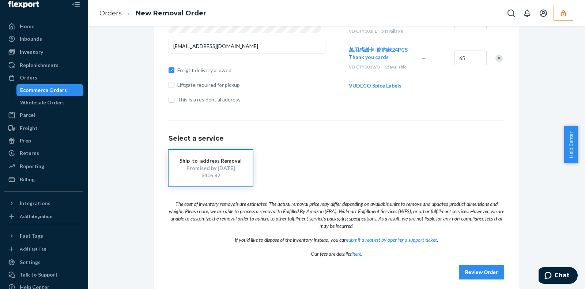
scroll to position [194, 0]
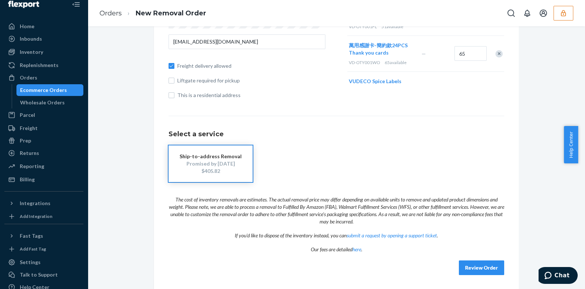
click at [560, 15] on icon "button" at bounding box center [563, 13] width 7 height 7
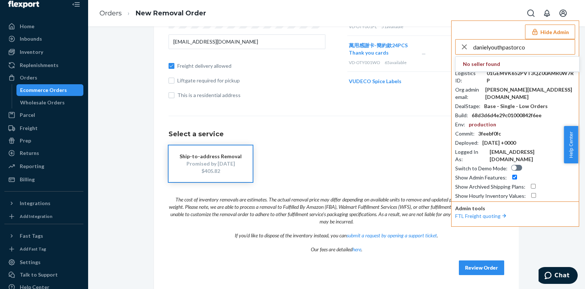
type input "danielyouthpastorco"
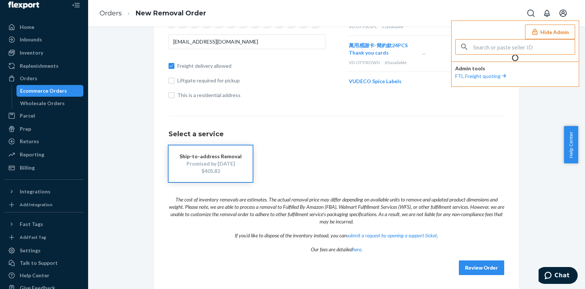
scroll to position [9, 0]
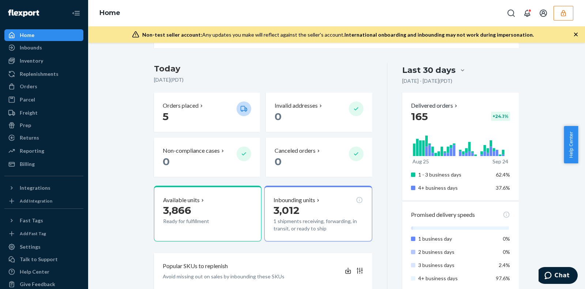
scroll to position [91, 0]
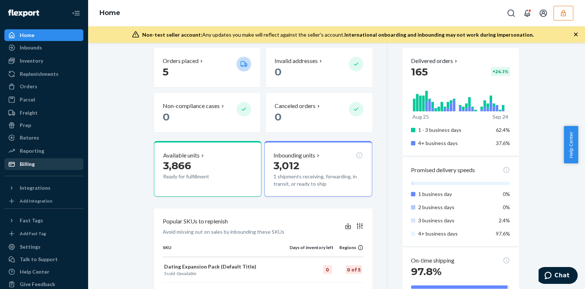
click at [13, 166] on icon at bounding box center [11, 163] width 7 height 7
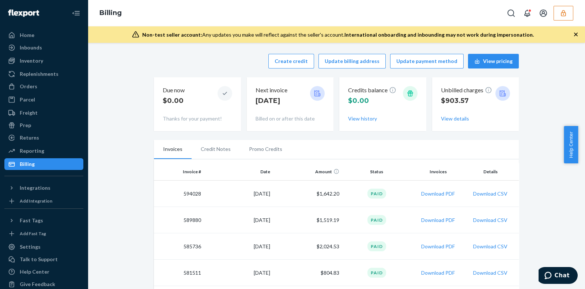
click at [561, 11] on icon "button" at bounding box center [563, 13] width 7 height 7
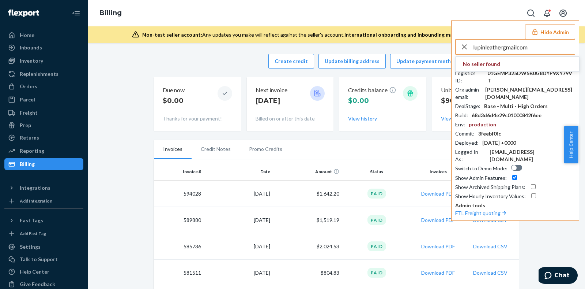
type input "lupinleathergmailcom"
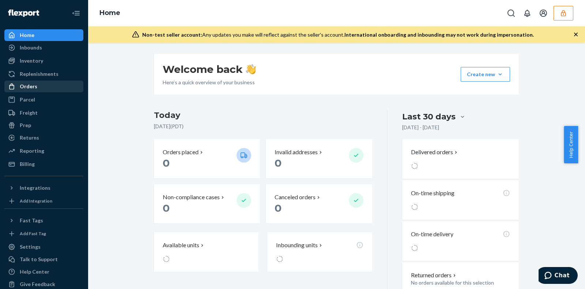
click at [50, 91] on div "Orders" at bounding box center [44, 86] width 78 height 10
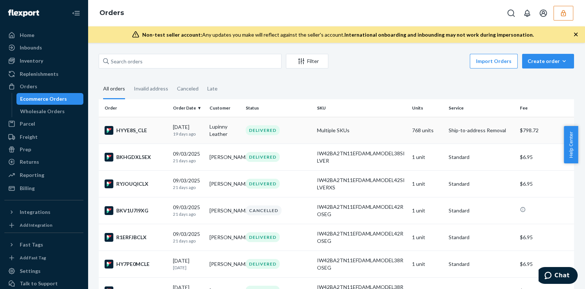
click at [390, 125] on td "Multiple SKUs" at bounding box center [361, 130] width 95 height 27
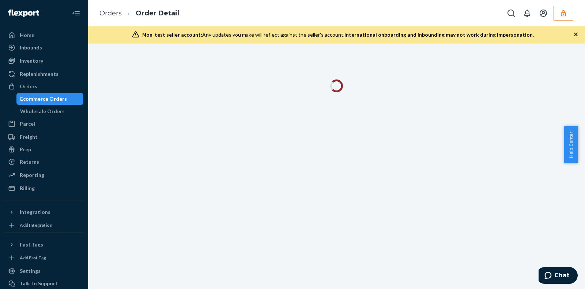
click at [579, 33] on icon "button" at bounding box center [575, 34] width 7 height 7
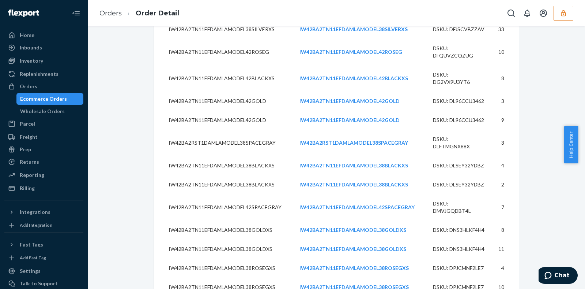
scroll to position [2548, 0]
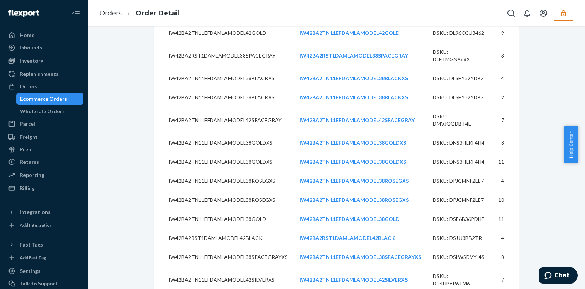
click at [49, 189] on div "Billing" at bounding box center [44, 188] width 78 height 10
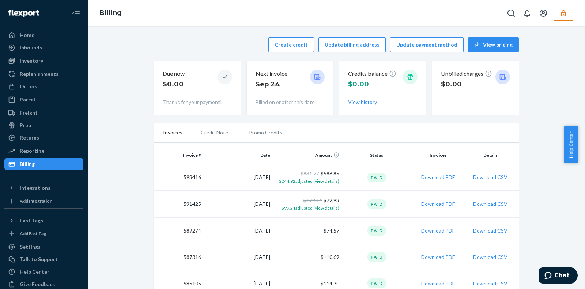
click at [211, 127] on li "Credit Notes" at bounding box center [216, 132] width 48 height 18
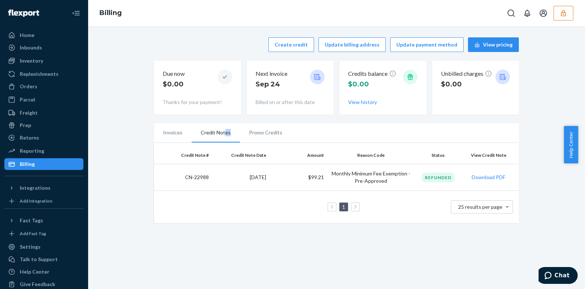
drag, startPoint x: 221, startPoint y: 130, endPoint x: 238, endPoint y: 130, distance: 17.6
click at [238, 130] on ul "Invoices Credit Notes Promo Credits" at bounding box center [336, 132] width 365 height 19
click at [258, 127] on li "Promo Credits" at bounding box center [266, 132] width 52 height 18
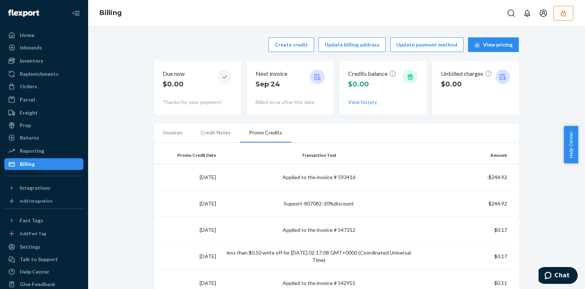
click at [240, 128] on li "Promo Credits" at bounding box center [266, 132] width 52 height 19
click at [192, 139] on li "Credit Notes" at bounding box center [216, 132] width 48 height 18
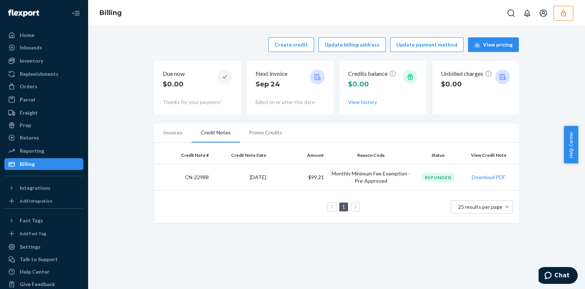
click at [180, 135] on li "Invoices" at bounding box center [173, 132] width 38 height 18
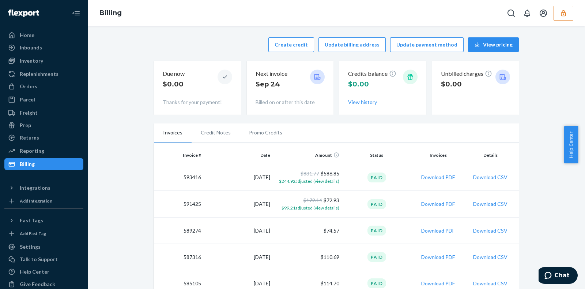
click at [293, 54] on div "Create credit Update billing address Update payment method View pricing Due now…" at bounding box center [336, 76] width 365 height 86
click at [304, 41] on button "Create credit" at bounding box center [291, 44] width 46 height 15
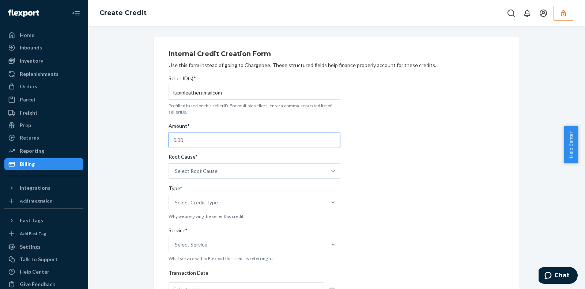
click at [194, 134] on input "0.00" at bounding box center [255, 139] width 172 height 15
type input "\"
type input "8"
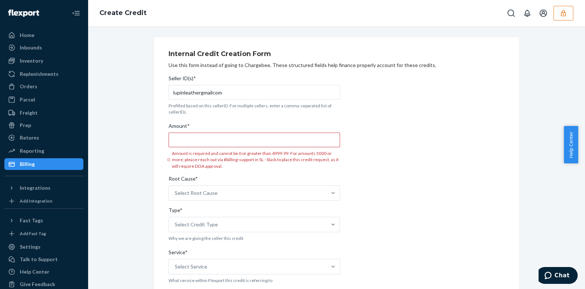
click at [569, 16] on button "button" at bounding box center [564, 13] width 20 height 15
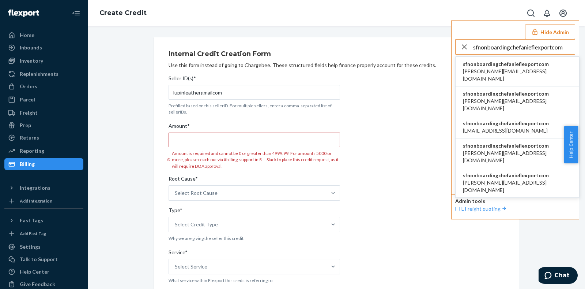
type input "sfnonboardingchefanieflexportcom"
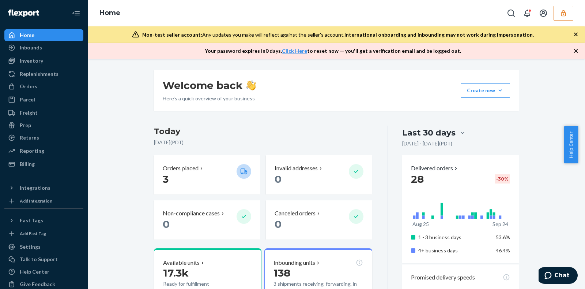
scroll to position [101, 0]
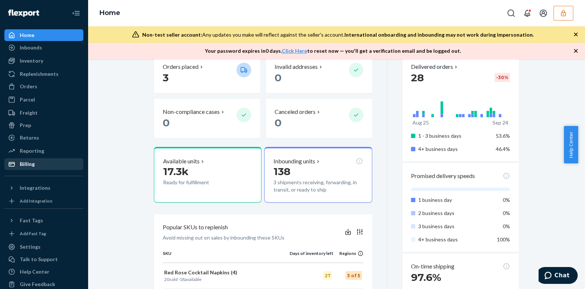
click at [46, 165] on div "Billing" at bounding box center [44, 164] width 78 height 10
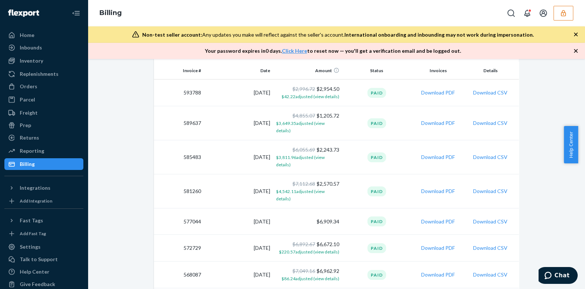
scroll to position [116, 0]
drag, startPoint x: 338, startPoint y: 194, endPoint x: 344, endPoint y: 178, distance: 16.9
click at [344, 178] on tbody "593788 [DATE] $2,996.72 $2,954.50 $42.22 adjusted (view details) Paid Download …" at bounding box center [336, 224] width 365 height 289
click at [344, 178] on td "Paid" at bounding box center [376, 192] width 69 height 34
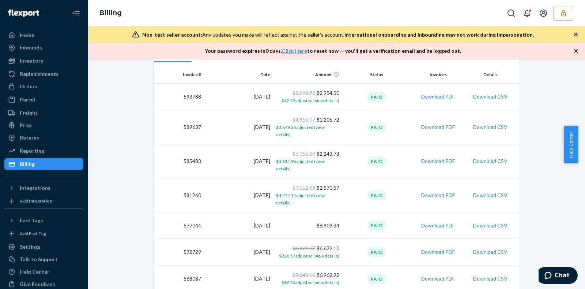
scroll to position [123, 0]
